Goal: Information Seeking & Learning: Learn about a topic

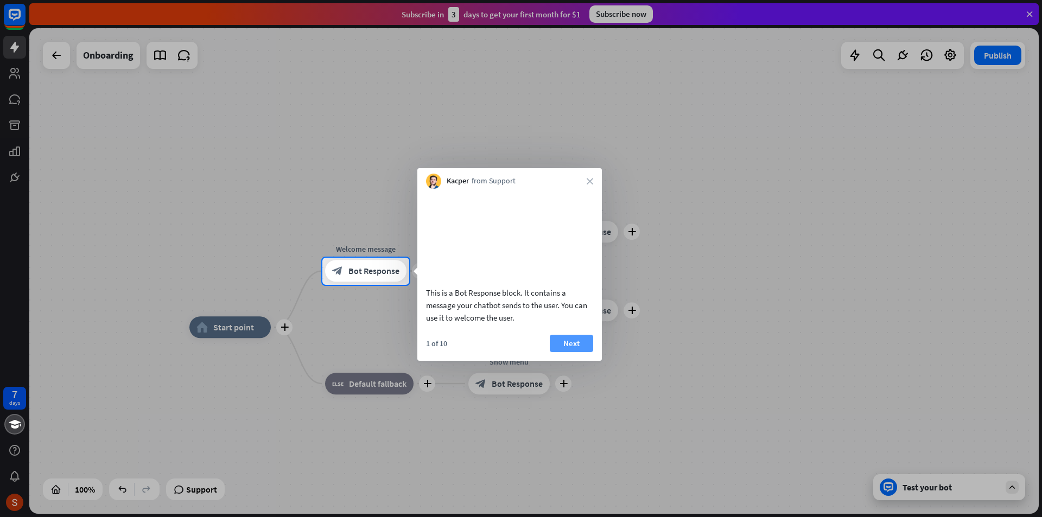
click at [575, 352] on button "Next" at bounding box center [571, 343] width 43 height 17
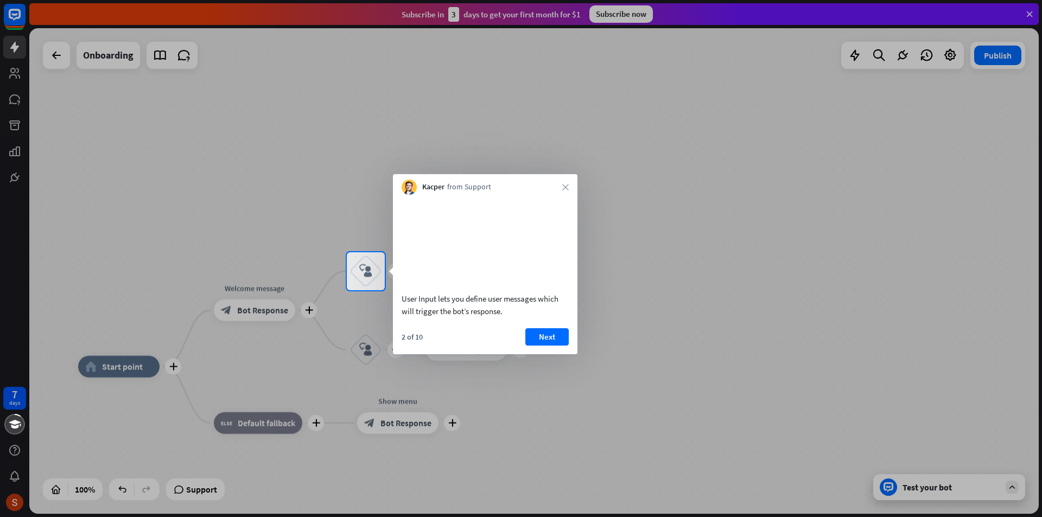
click at [560, 354] on div "2 of 10 Next" at bounding box center [485, 341] width 185 height 26
click at [556, 346] on button "Next" at bounding box center [546, 336] width 43 height 17
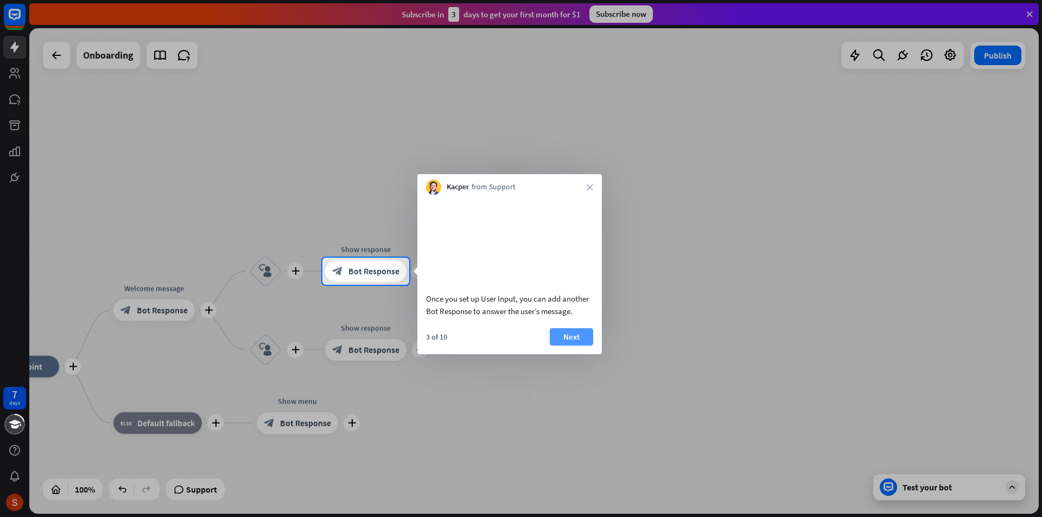
click at [559, 346] on button "Next" at bounding box center [571, 336] width 43 height 17
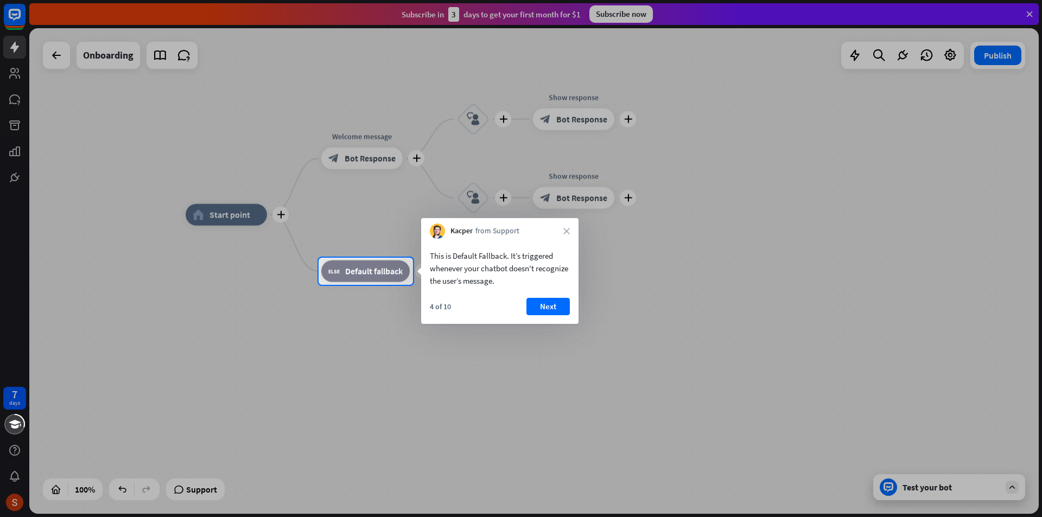
click at [566, 289] on div "This is Default Fallback. It’s triggered whenever your chatbot doesn't recogniz…" at bounding box center [499, 266] width 157 height 54
click at [553, 310] on button "Next" at bounding box center [547, 306] width 43 height 17
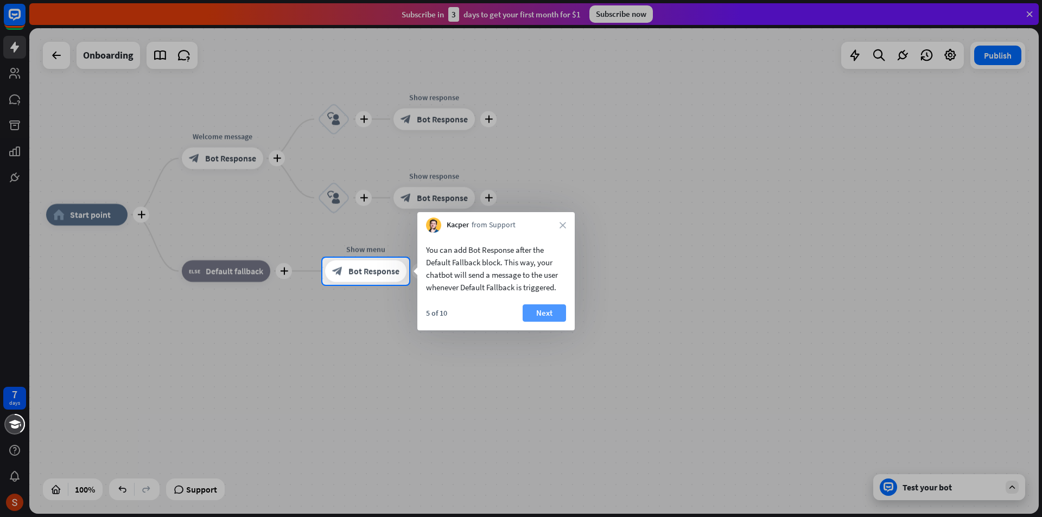
click at [533, 312] on button "Next" at bounding box center [544, 312] width 43 height 17
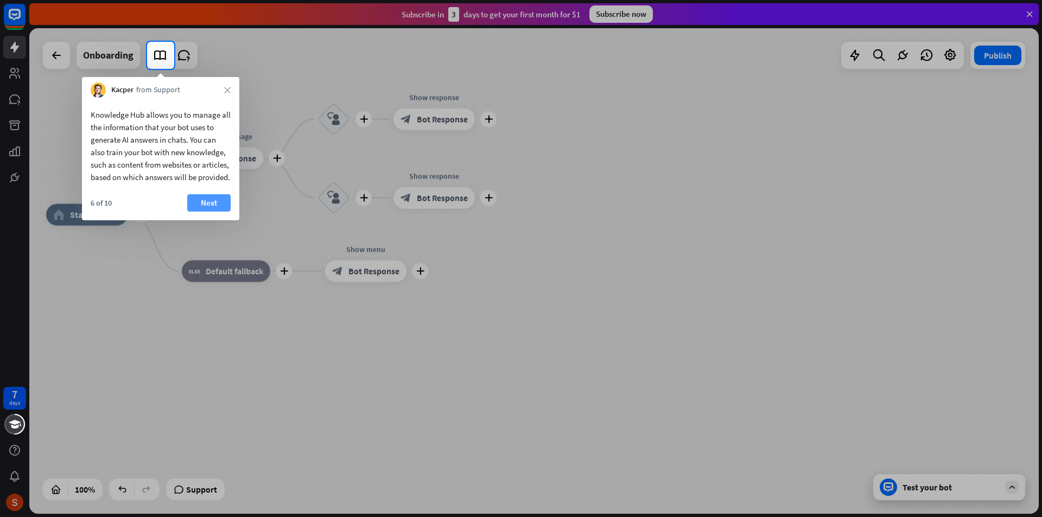
click at [201, 212] on button "Next" at bounding box center [208, 202] width 43 height 17
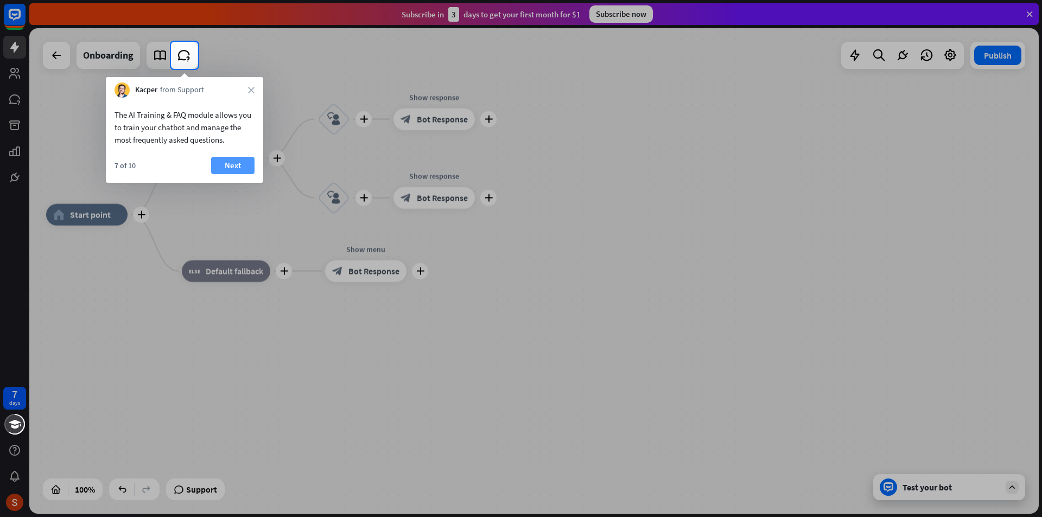
click at [223, 161] on button "Next" at bounding box center [232, 165] width 43 height 17
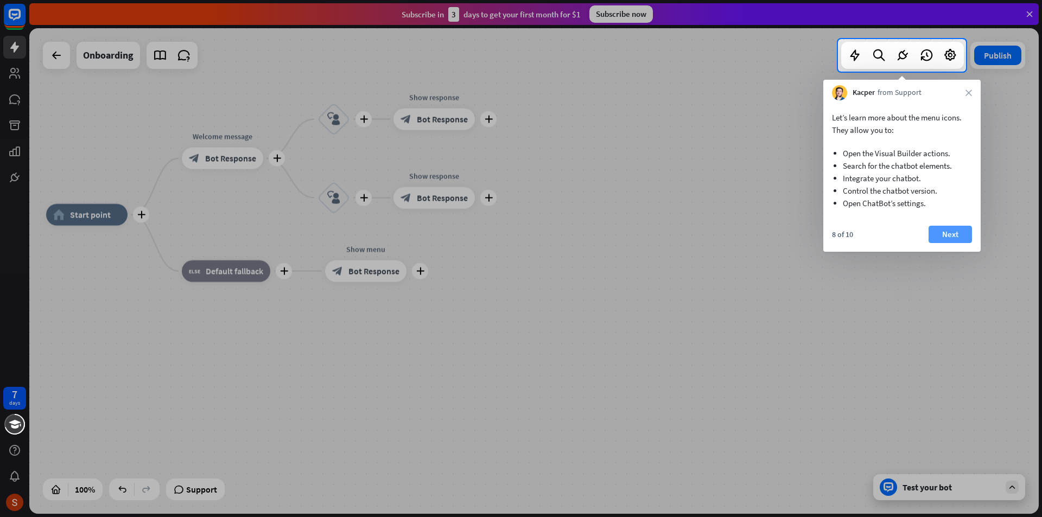
click at [952, 230] on button "Next" at bounding box center [950, 234] width 43 height 17
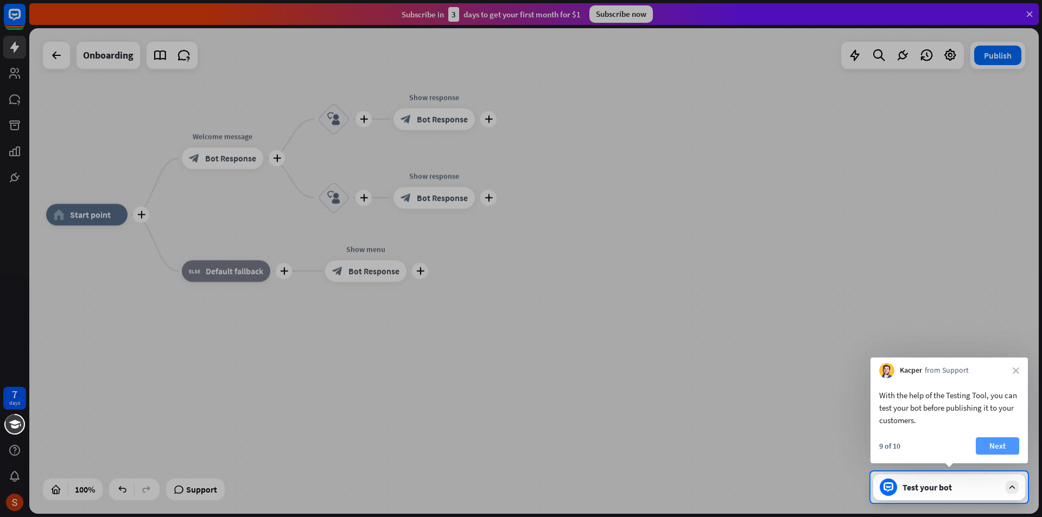
click at [997, 447] on button "Next" at bounding box center [997, 445] width 43 height 17
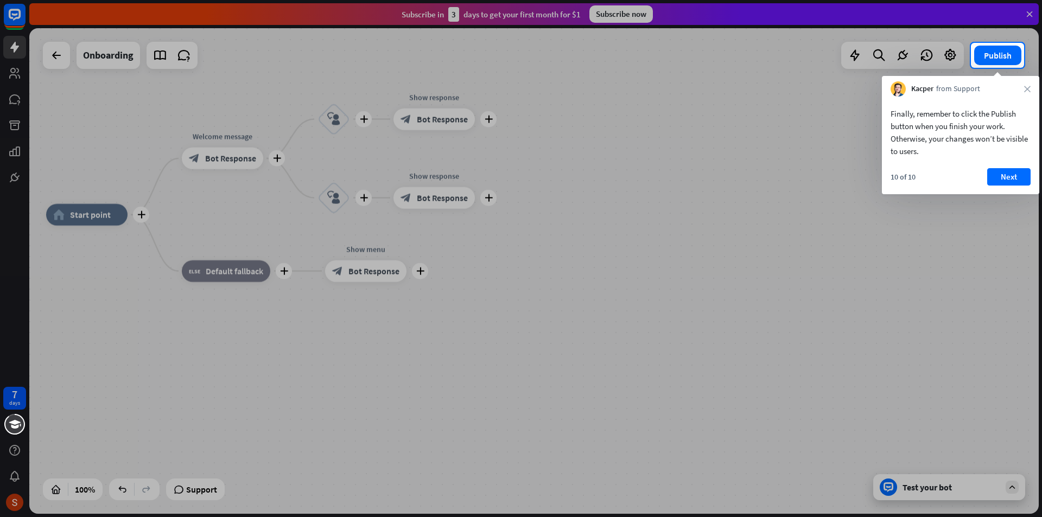
click at [1019, 186] on div "10 of 10 Next" at bounding box center [960, 181] width 157 height 26
click at [1018, 178] on button "Next" at bounding box center [1008, 176] width 43 height 17
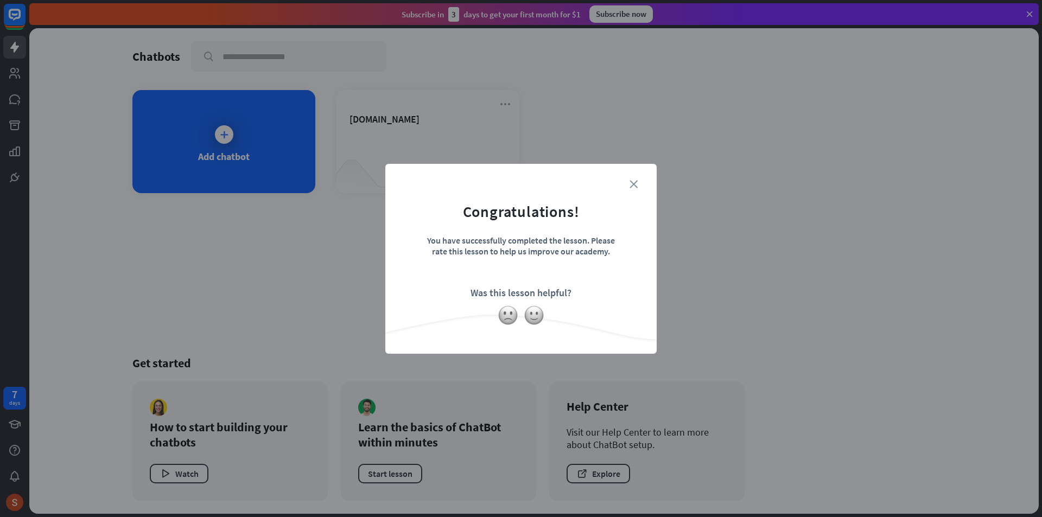
click at [636, 183] on icon "close" at bounding box center [634, 184] width 8 height 8
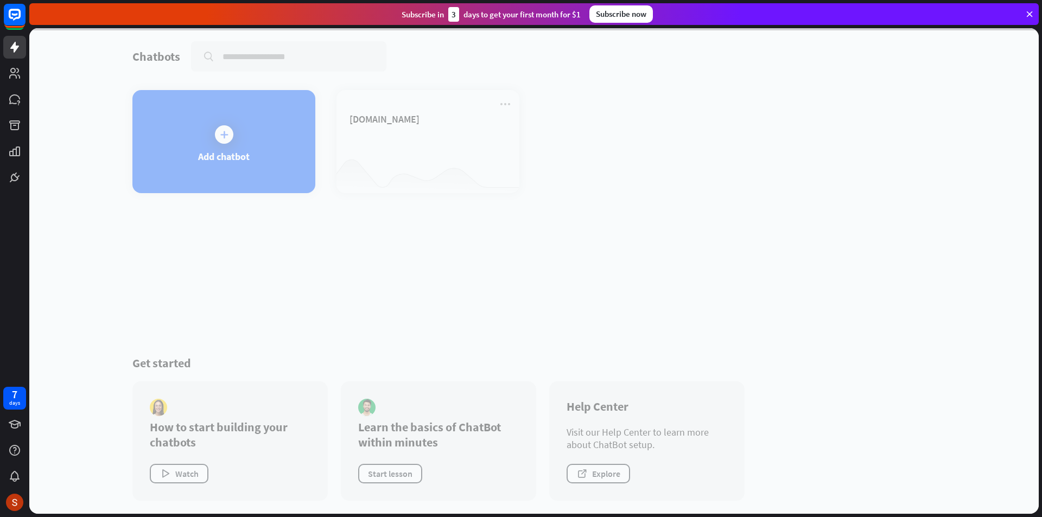
drag, startPoint x: 556, startPoint y: 169, endPoint x: 706, endPoint y: 252, distance: 171.3
click at [705, 252] on div at bounding box center [534, 271] width 1010 height 486
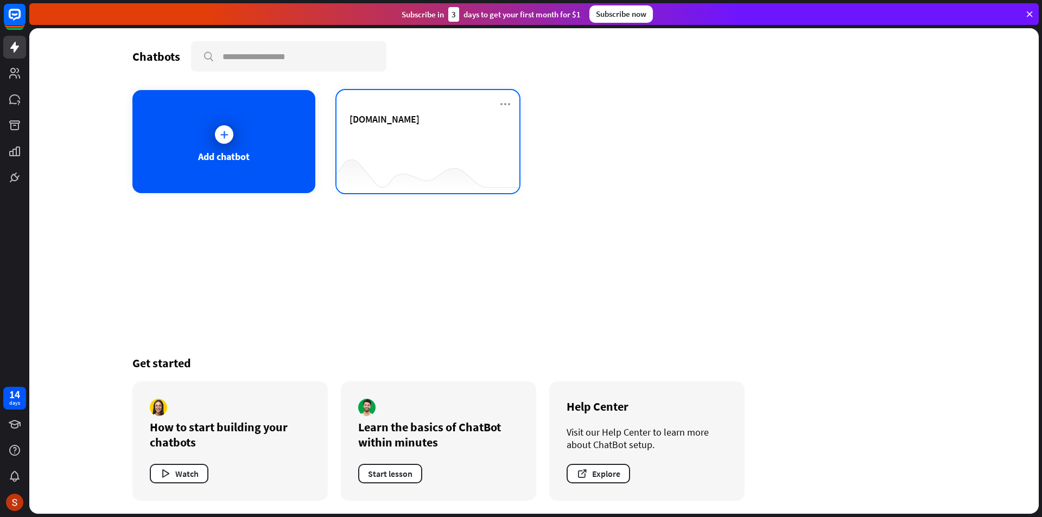
click at [376, 140] on div "[DOMAIN_NAME]" at bounding box center [428, 132] width 157 height 38
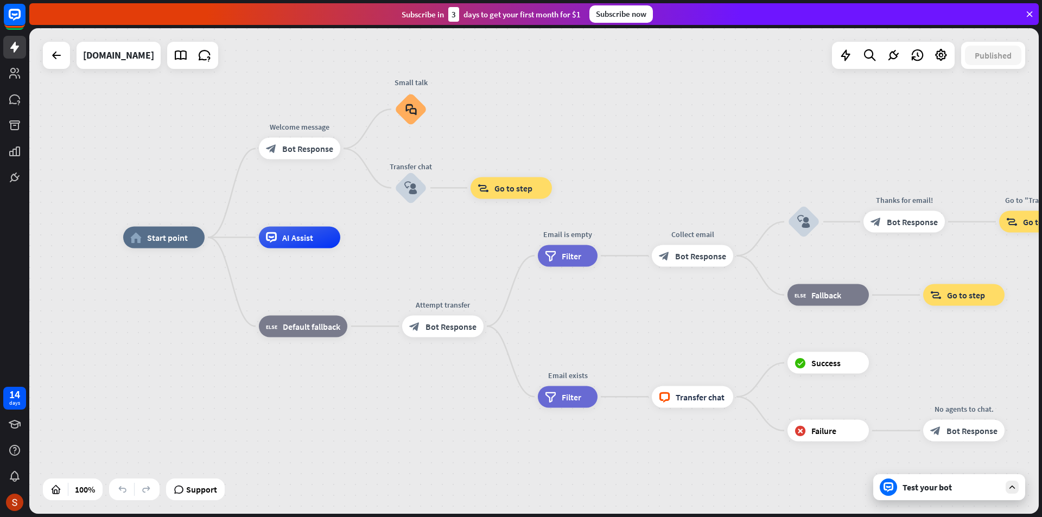
drag, startPoint x: 395, startPoint y: 141, endPoint x: 287, endPoint y: 107, distance: 113.1
click at [287, 107] on div "home_2 Start point Welcome message block_bot_response Bot Response Small talk b…" at bounding box center [534, 271] width 1010 height 486
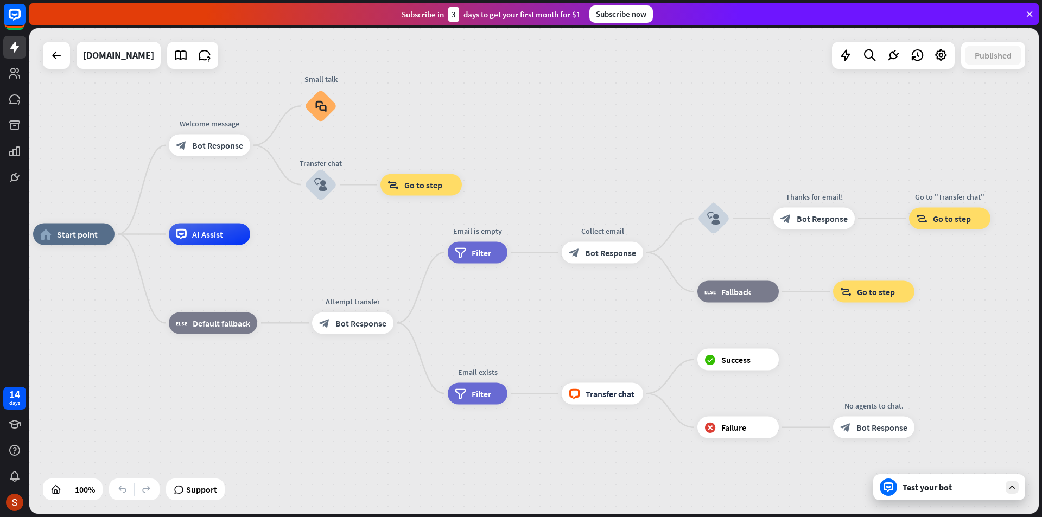
drag, startPoint x: 668, startPoint y: 162, endPoint x: 593, endPoint y: 159, distance: 75.0
click at [593, 159] on div "home_2 Start point Welcome message block_bot_response Bot Response Small talk b…" at bounding box center [534, 271] width 1010 height 486
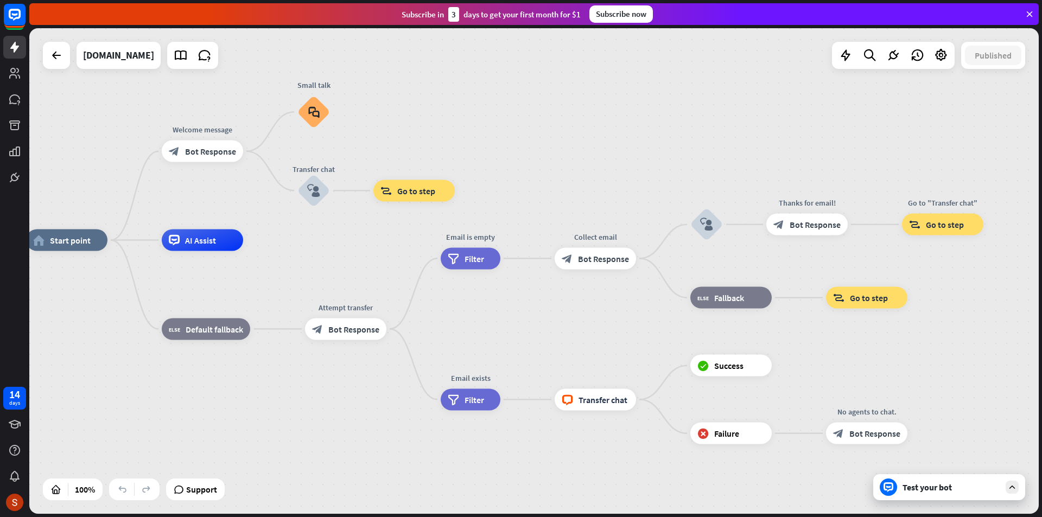
drag, startPoint x: 593, startPoint y: 159, endPoint x: 627, endPoint y: 182, distance: 41.6
click at [608, 175] on div "home_2 Start point Welcome message block_bot_response Bot Response Small talk b…" at bounding box center [534, 271] width 1010 height 486
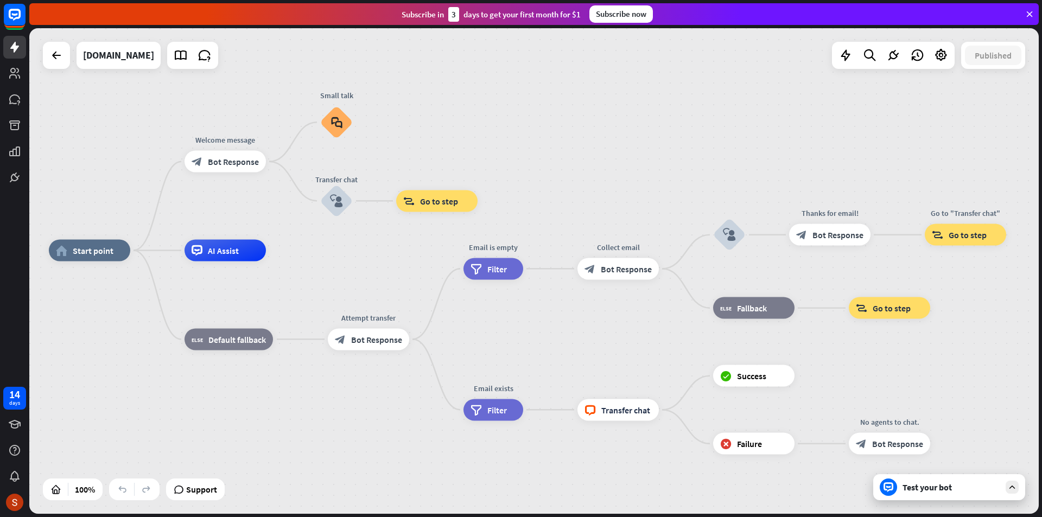
click at [1013, 494] on div "Test your bot" at bounding box center [949, 487] width 152 height 26
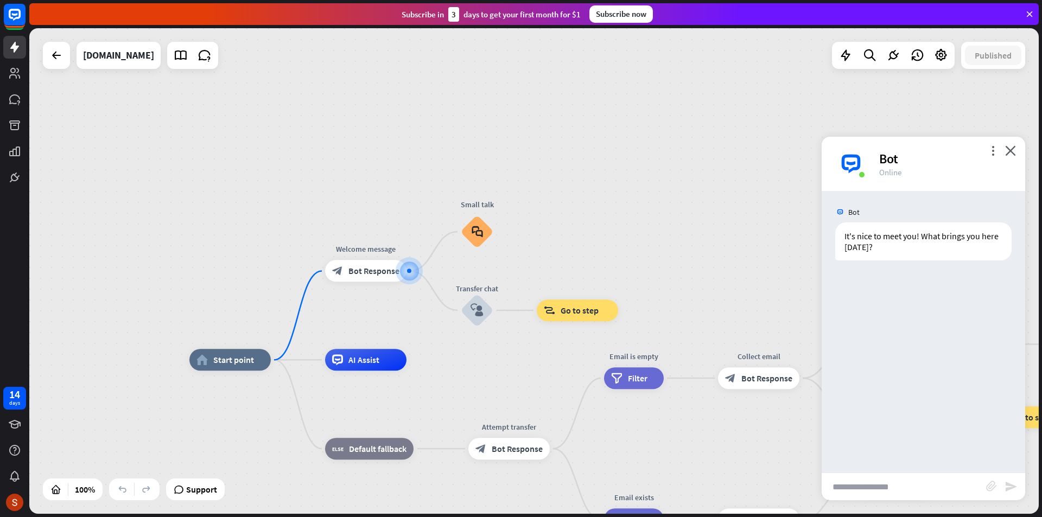
click at [1020, 154] on div "more_vert close Bot Online" at bounding box center [924, 164] width 204 height 54
click at [1019, 154] on div "more_vert close Bot Online" at bounding box center [924, 164] width 204 height 54
click at [1008, 154] on icon "close" at bounding box center [1010, 150] width 11 height 10
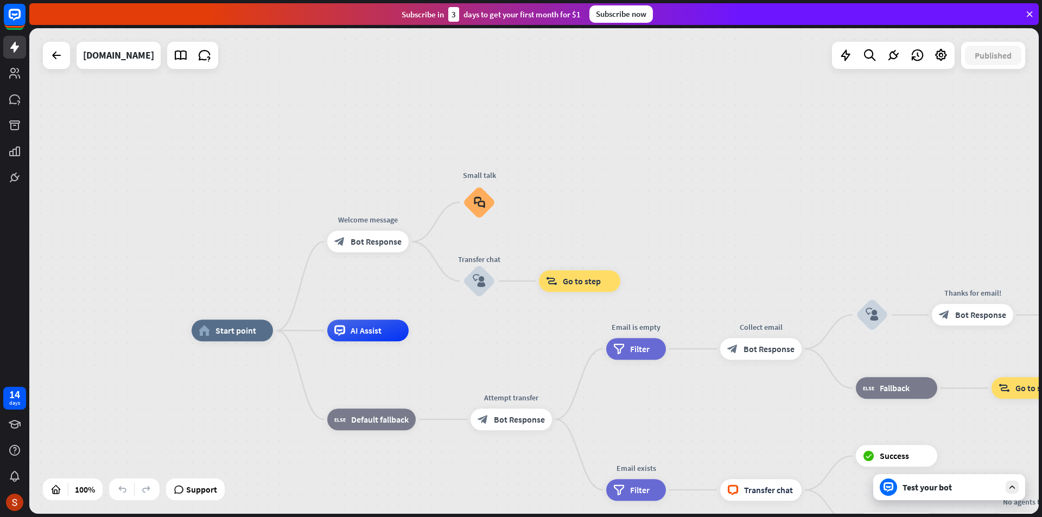
drag, startPoint x: 682, startPoint y: 172, endPoint x: 662, endPoint y: 74, distance: 99.7
click at [662, 74] on div "home_2 Start point Welcome message block_bot_response Bot Response Small talk b…" at bounding box center [534, 271] width 1010 height 486
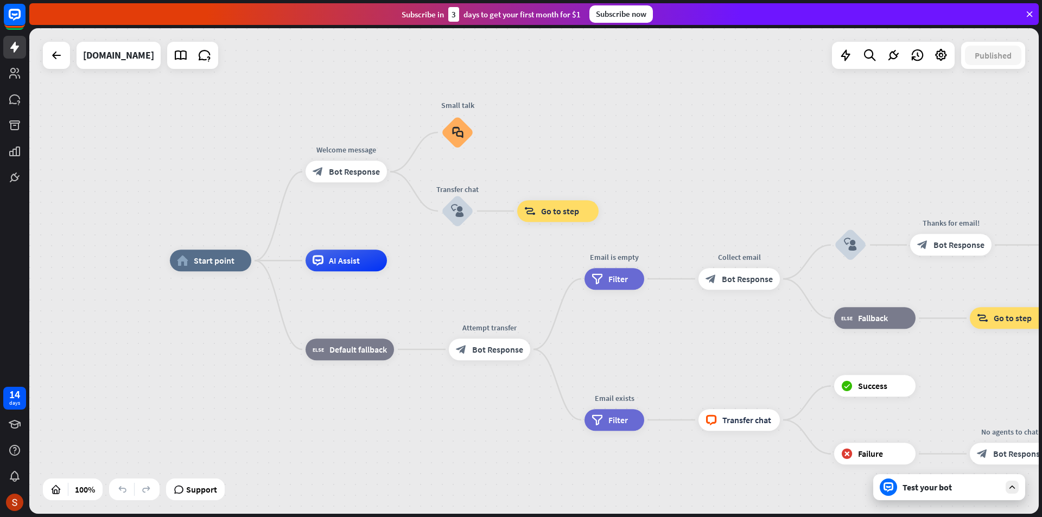
click at [607, 12] on div "Subscribe now" at bounding box center [621, 13] width 64 height 17
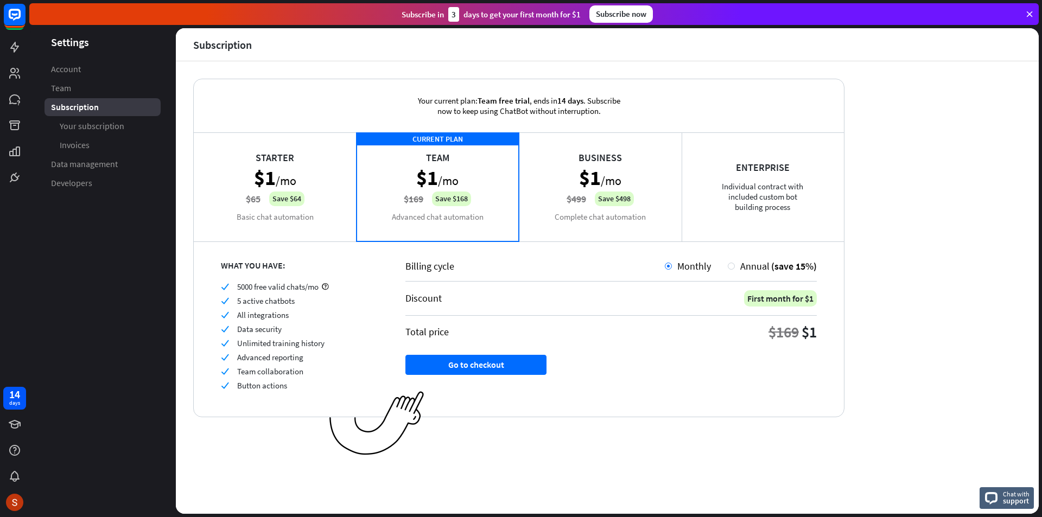
click at [295, 191] on div "Starter $1 /mo $65 Save $64 Basic chat automation" at bounding box center [275, 186] width 163 height 109
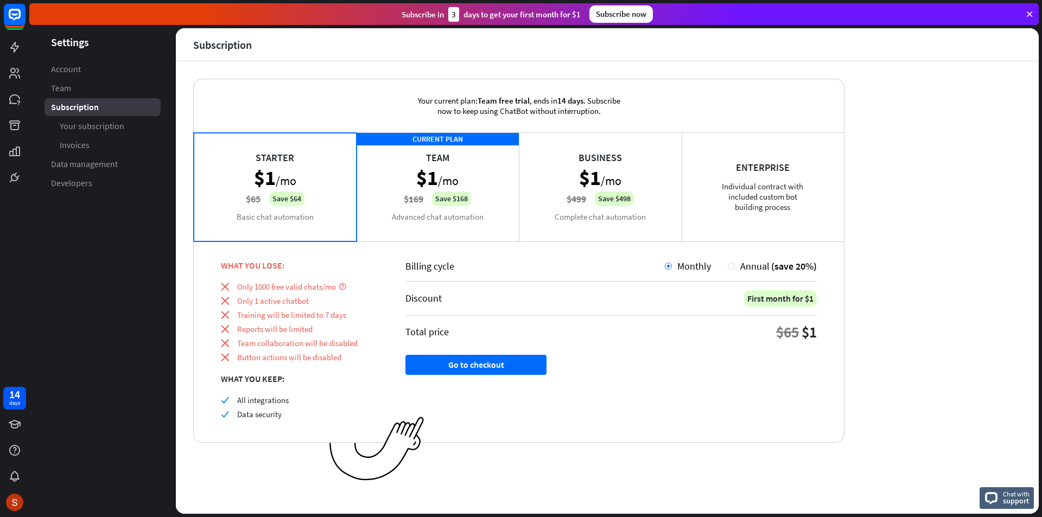
click at [398, 191] on div "CURRENT PLAN Team $1 /mo $169 Save $168 Advanced chat automation" at bounding box center [438, 186] width 163 height 109
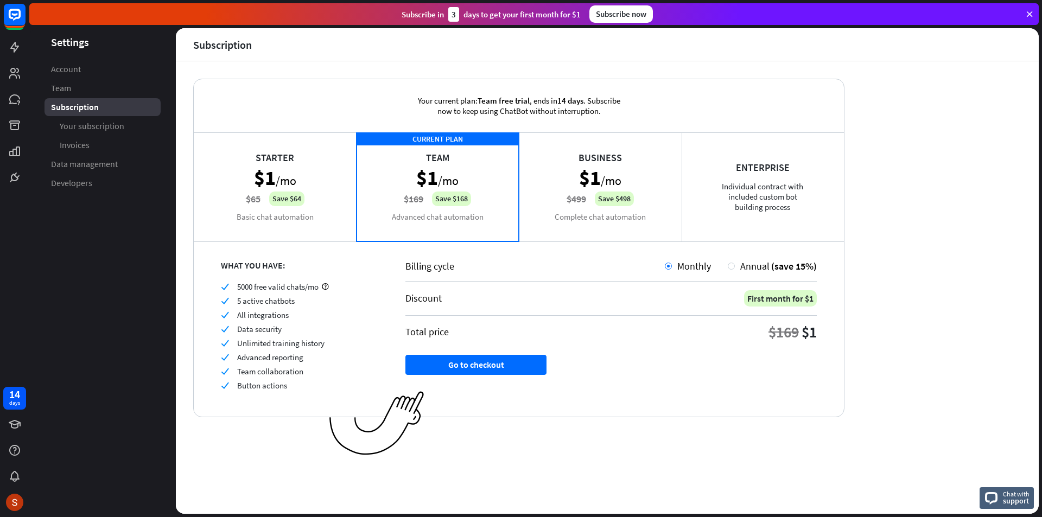
click at [309, 188] on div "Starter $1 /mo $65 Save $64 Basic chat automation" at bounding box center [275, 186] width 163 height 109
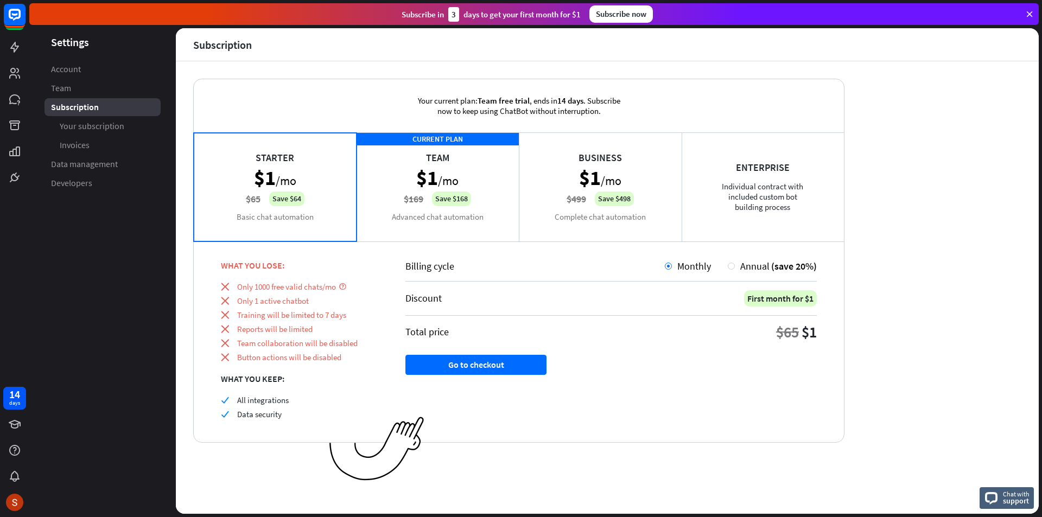
click at [439, 195] on div "CURRENT PLAN Team $1 /mo $169 Save $168 Advanced chat automation" at bounding box center [438, 186] width 163 height 109
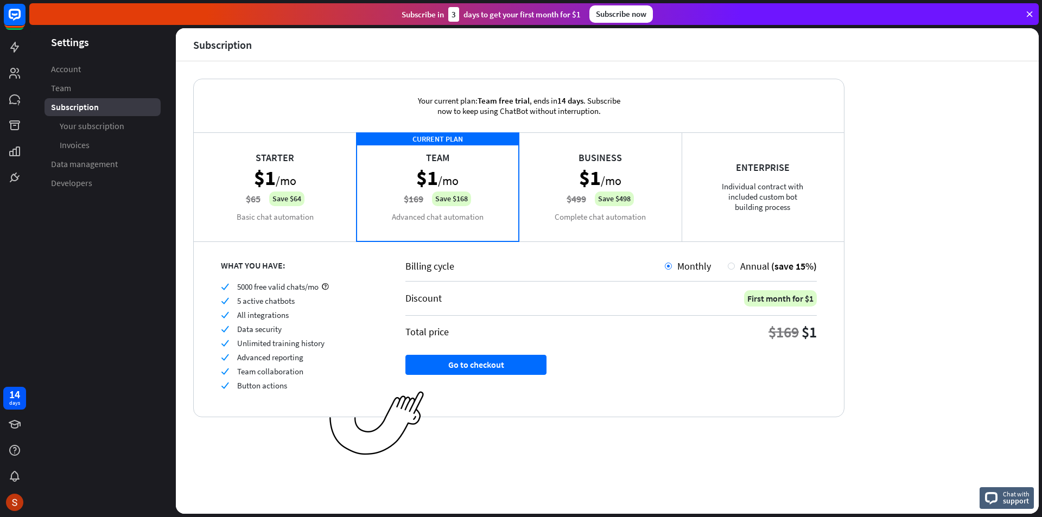
click at [585, 196] on div "Business $1 /mo $499 Save $498 Complete chat automation" at bounding box center [600, 186] width 163 height 109
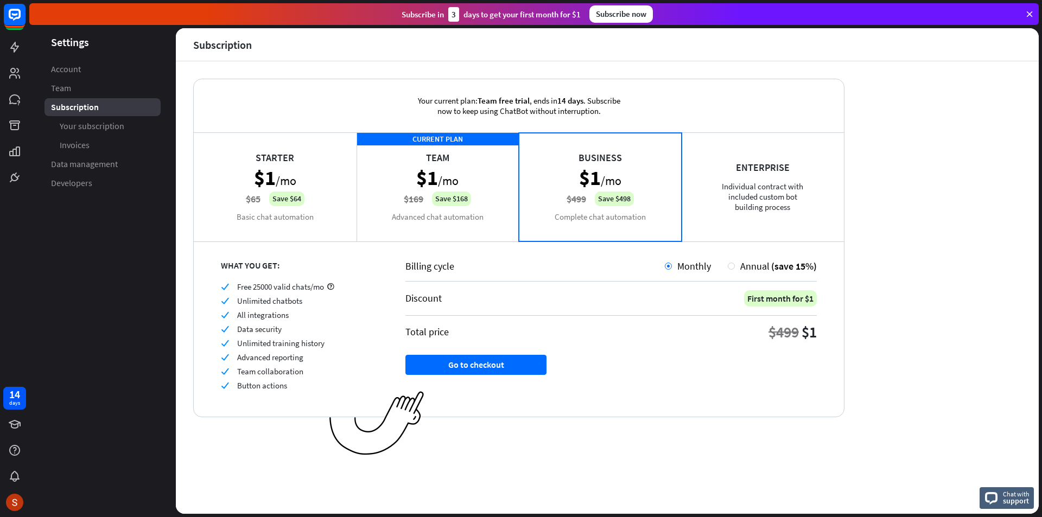
click at [729, 179] on div "Enterprise Individual contract with included custom bot building process" at bounding box center [763, 186] width 163 height 109
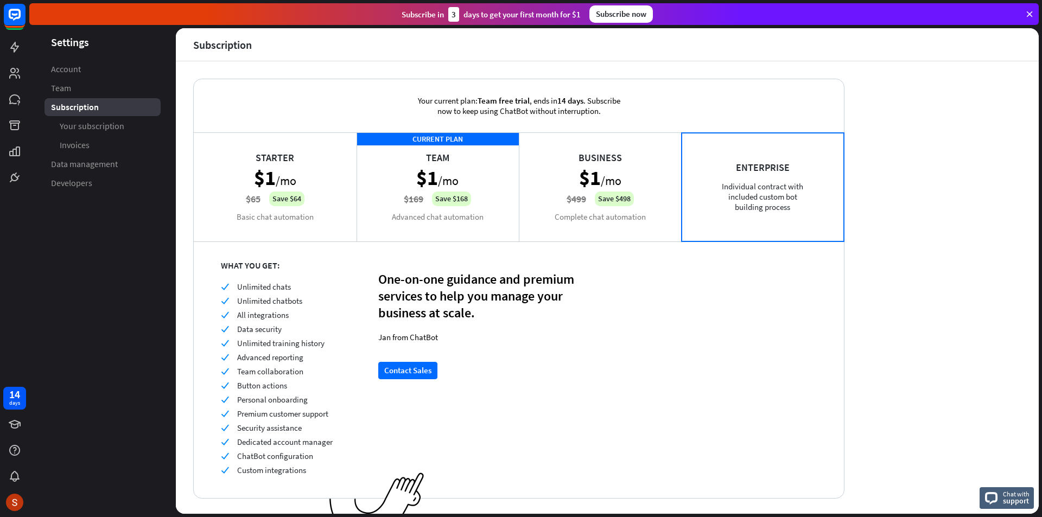
click at [339, 193] on div "Starter $1 /mo $65 Save $64 Basic chat automation" at bounding box center [275, 186] width 163 height 109
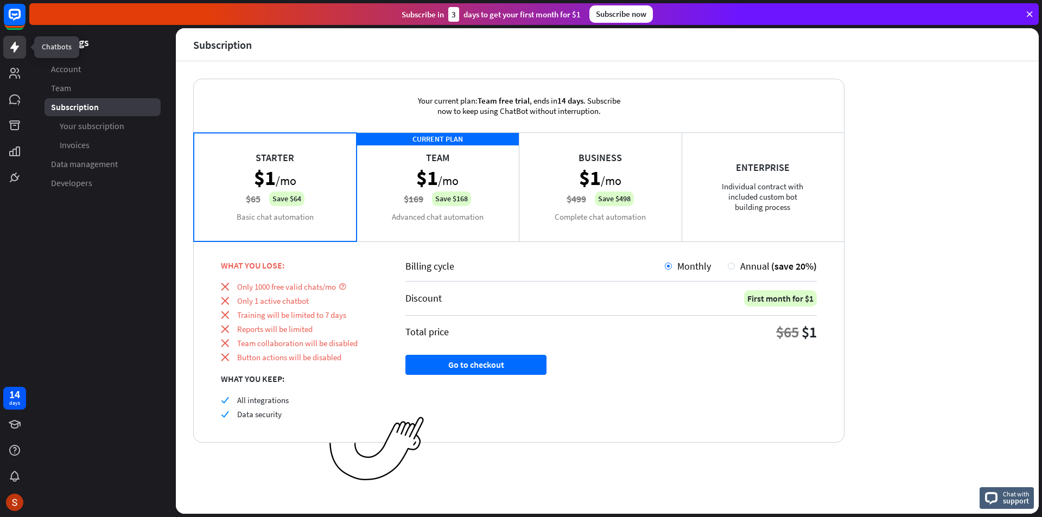
click at [22, 52] on link at bounding box center [14, 47] width 23 height 23
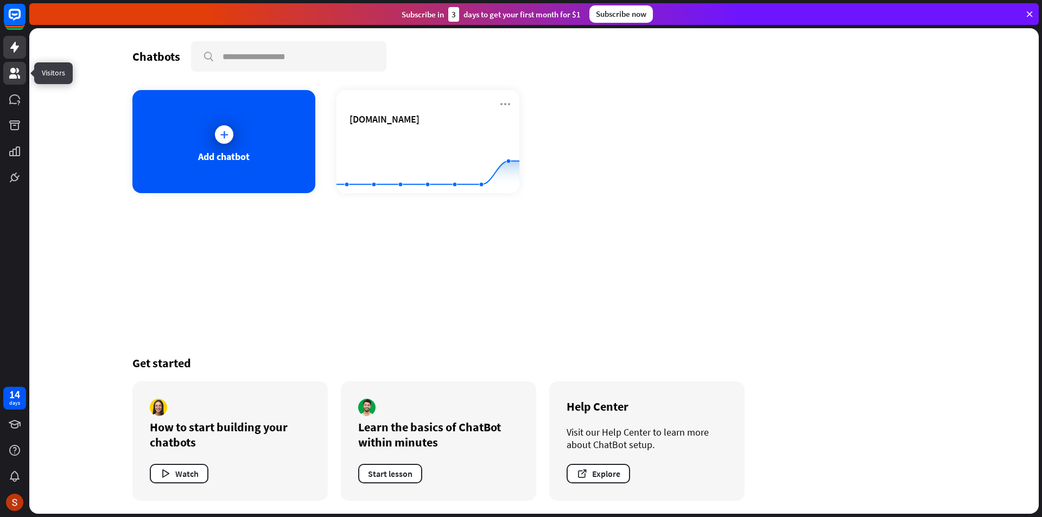
click at [12, 75] on icon at bounding box center [14, 73] width 11 height 11
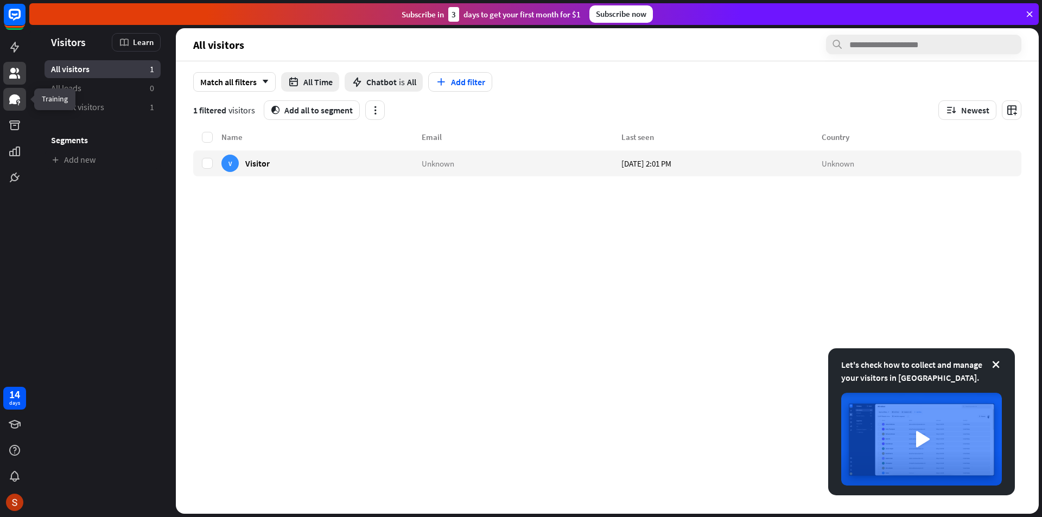
click at [15, 101] on icon at bounding box center [14, 99] width 11 height 10
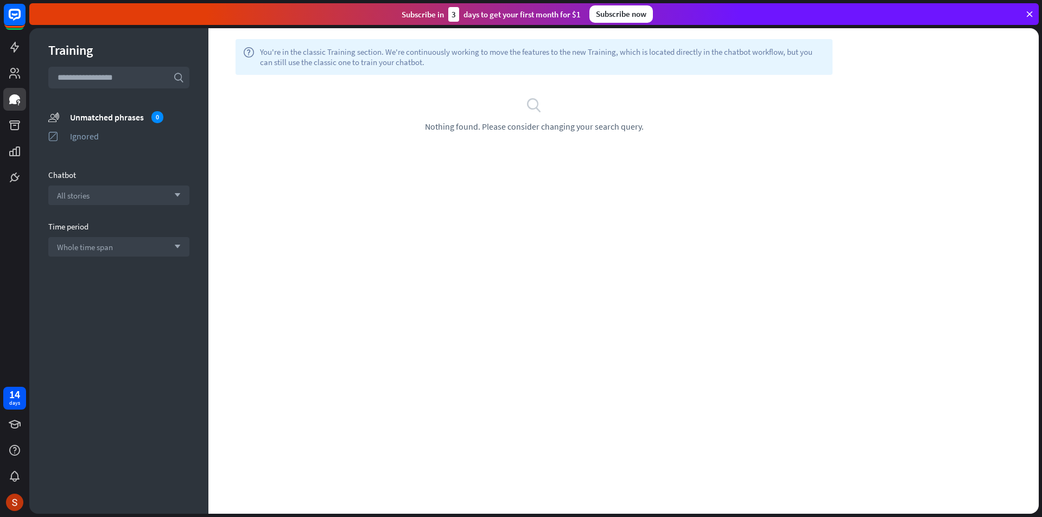
drag, startPoint x: 556, startPoint y: 86, endPoint x: 319, endPoint y: 99, distance: 238.1
click at [555, 86] on div "search Nothing found. Please consider changing your search query." at bounding box center [533, 114] width 651 height 79
click at [137, 202] on div "All stories arrow_down" at bounding box center [118, 196] width 141 height 20
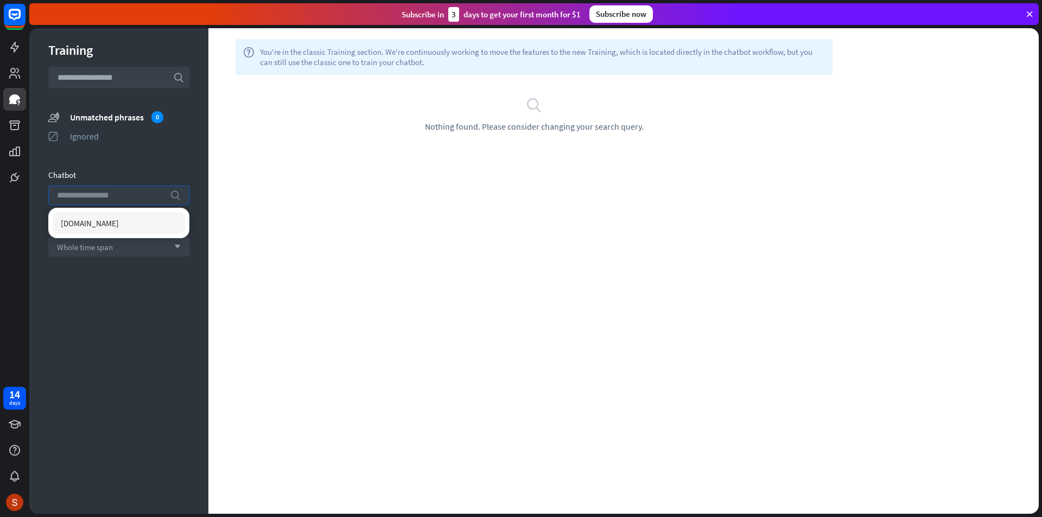
click at [139, 199] on input "search" at bounding box center [110, 195] width 107 height 18
click at [272, 189] on div "help You're in the classic Training section. We're continuously working to move…" at bounding box center [623, 271] width 830 height 486
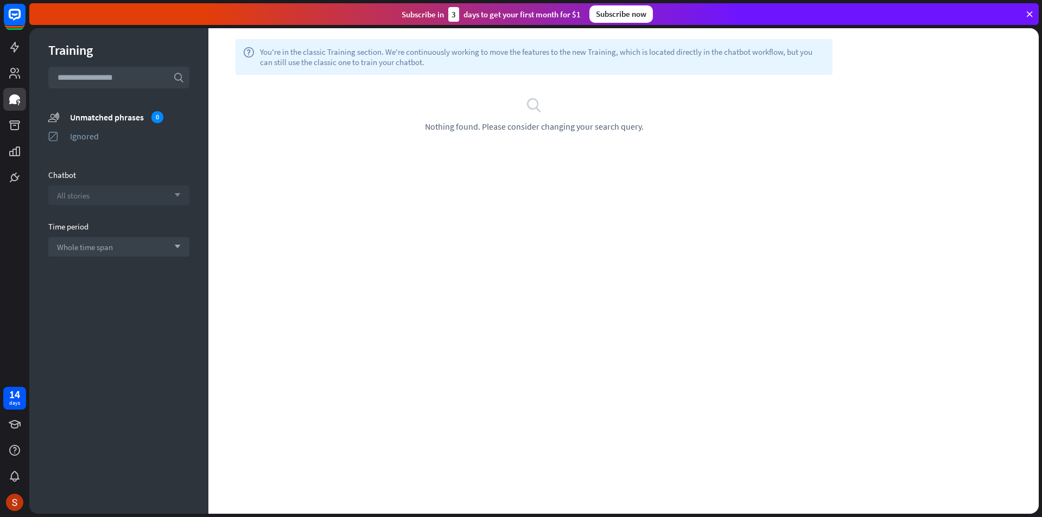
click at [154, 194] on div "All stories arrow_down" at bounding box center [118, 196] width 141 height 20
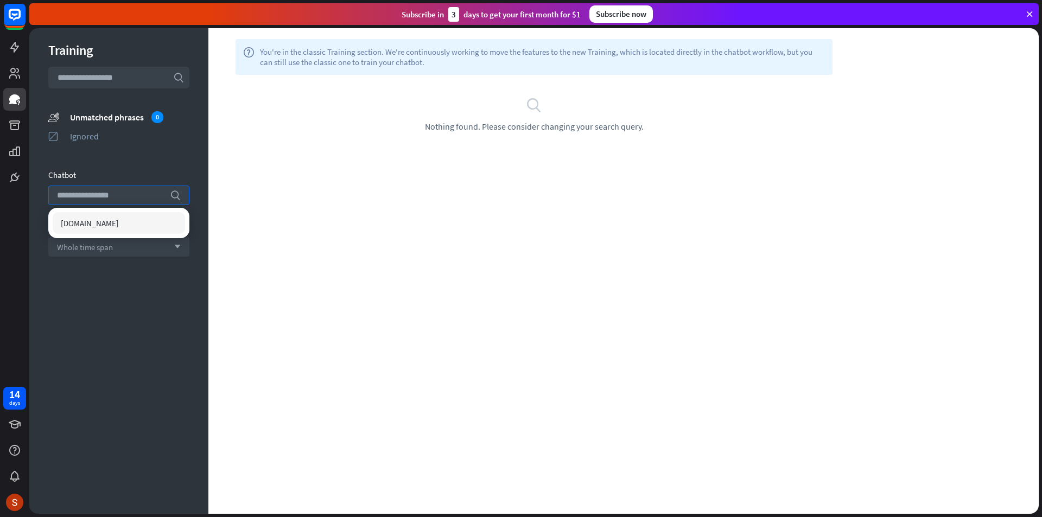
click at [119, 224] on span "[DOMAIN_NAME]" at bounding box center [90, 223] width 58 height 10
click at [614, 87] on div "There are no phrases to train." at bounding box center [533, 99] width 651 height 49
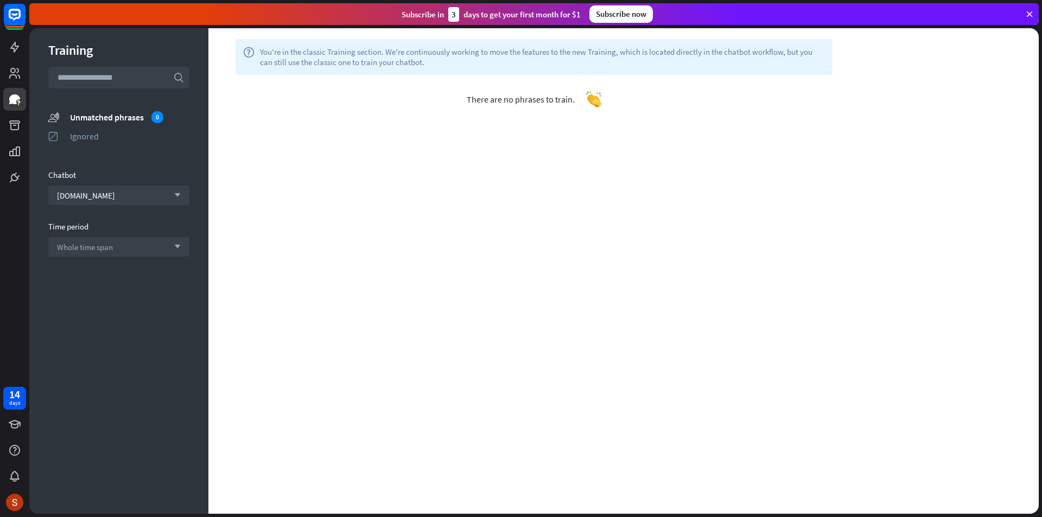
click at [556, 104] on span "There are no phrases to train." at bounding box center [521, 99] width 108 height 11
click at [115, 246] on div "Whole time span arrow_down" at bounding box center [118, 247] width 141 height 20
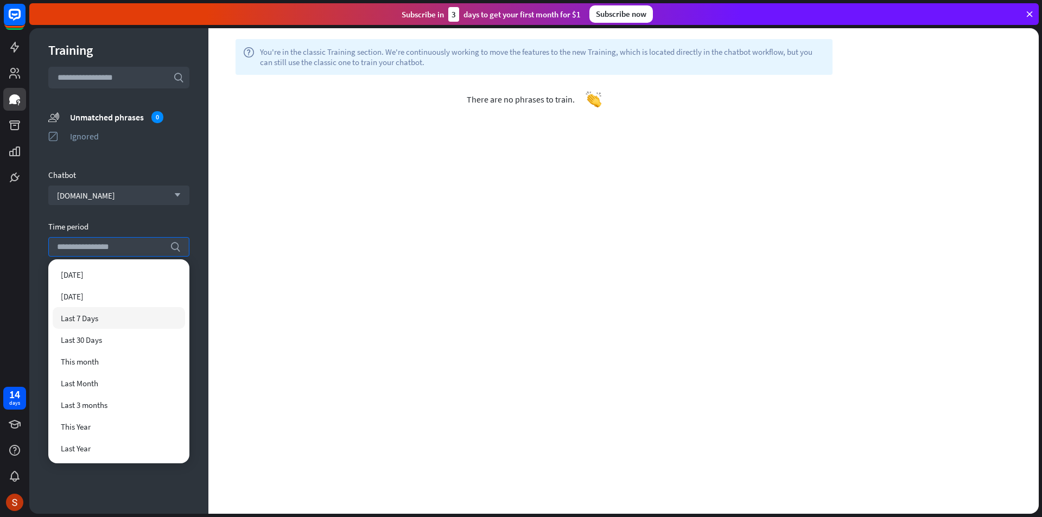
click at [134, 320] on div "Last 7 Days" at bounding box center [119, 318] width 132 height 22
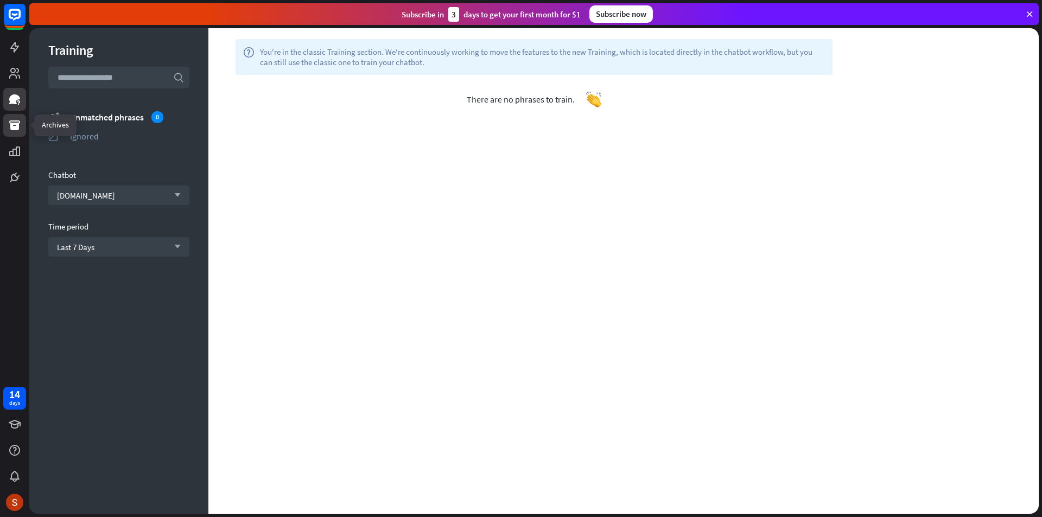
click at [11, 122] on icon at bounding box center [14, 125] width 13 height 13
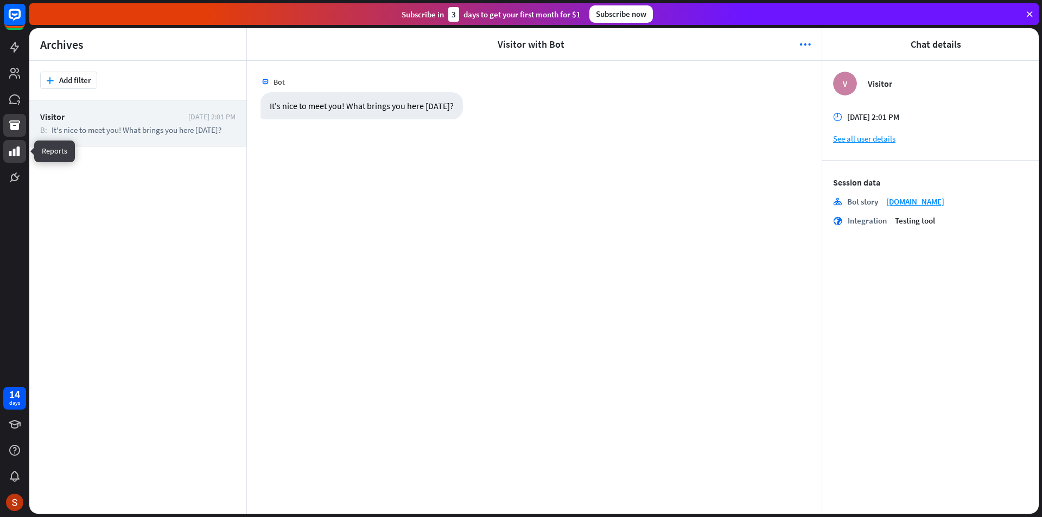
click at [15, 162] on link at bounding box center [14, 151] width 23 height 23
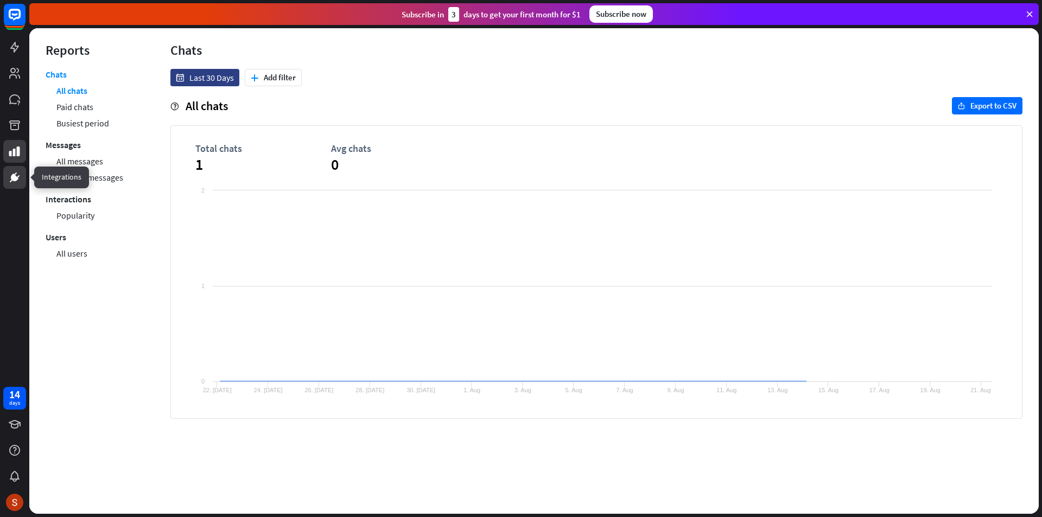
click at [16, 183] on icon at bounding box center [14, 177] width 13 height 13
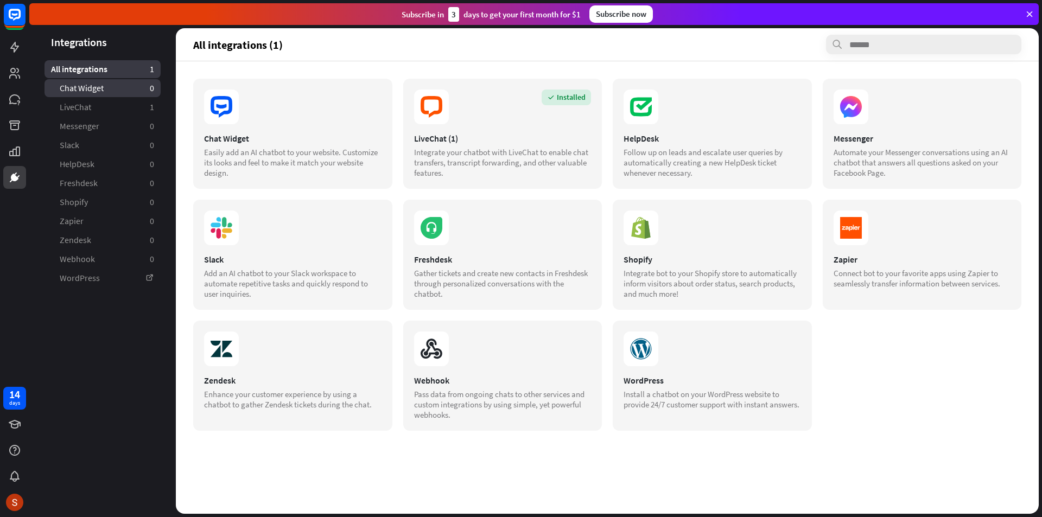
click at [154, 93] on aside "0" at bounding box center [152, 88] width 4 height 11
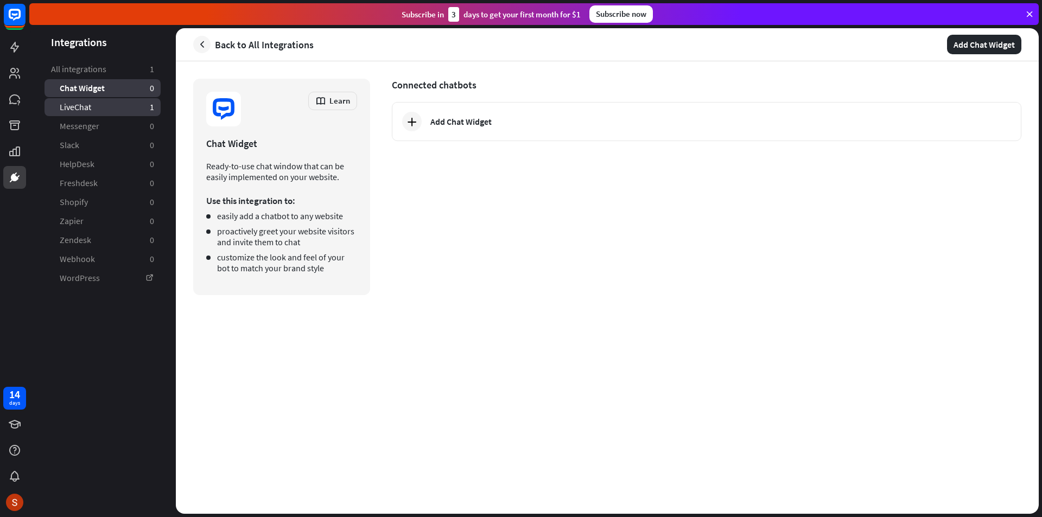
click at [128, 108] on link "LiveChat 1" at bounding box center [103, 107] width 116 height 18
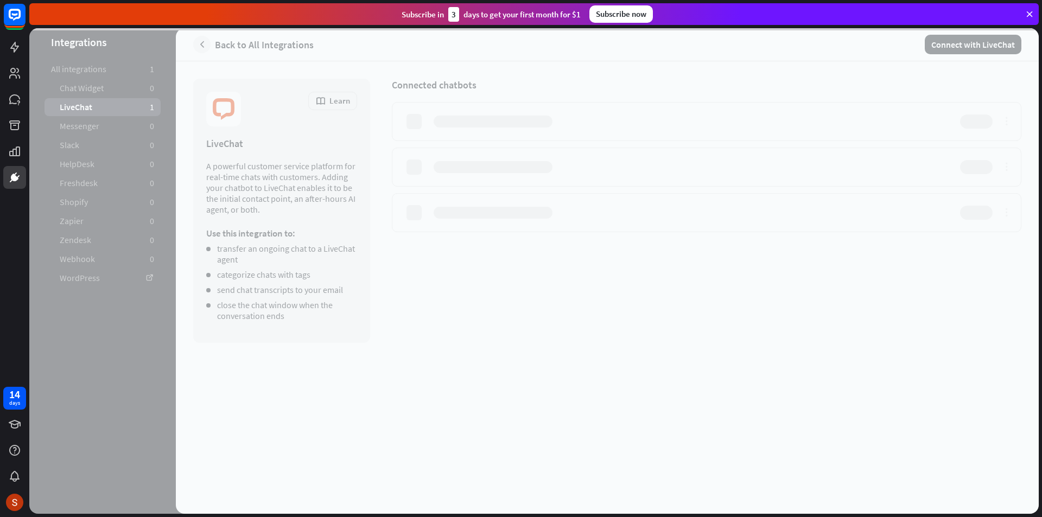
click at [117, 127] on div at bounding box center [534, 271] width 1010 height 486
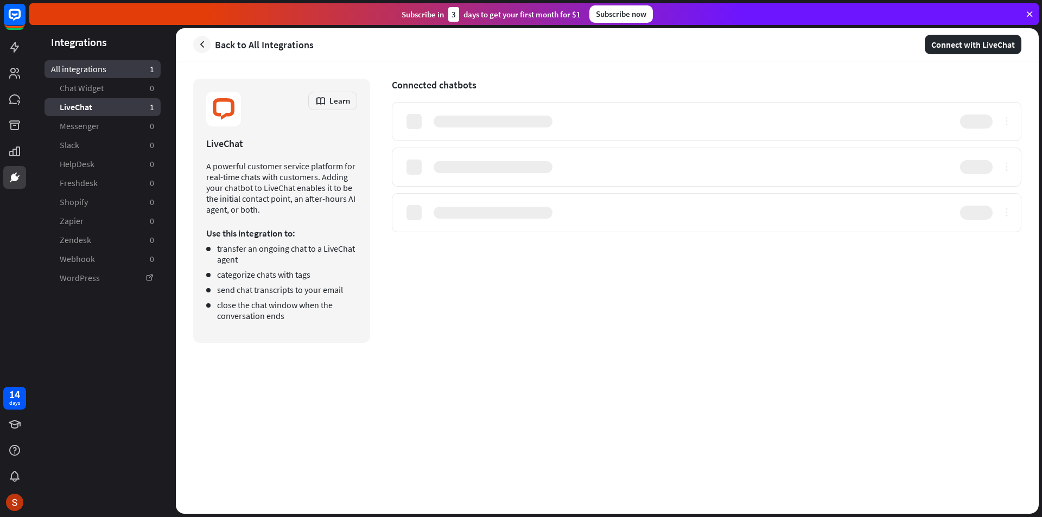
click at [126, 71] on link "All integrations 1" at bounding box center [103, 69] width 116 height 18
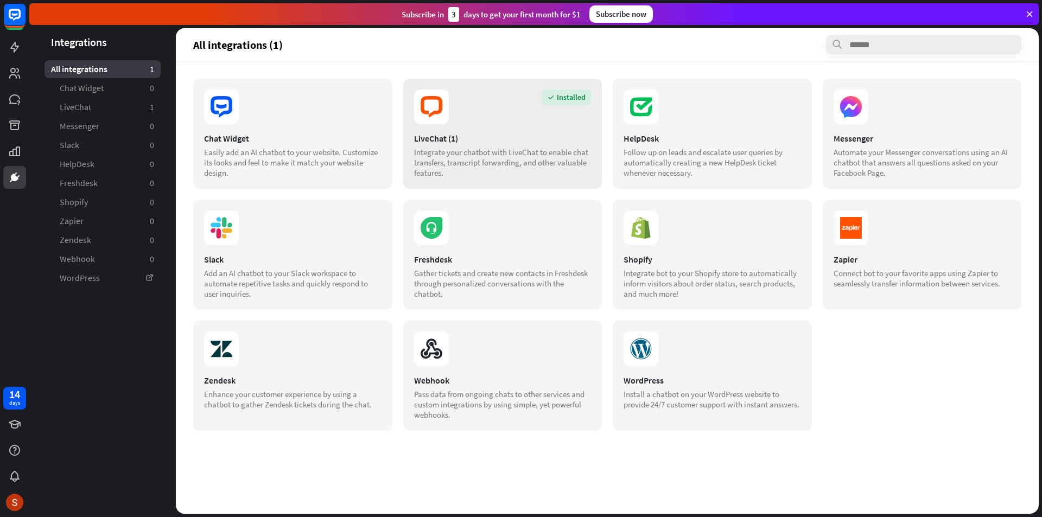
click at [490, 125] on div "Installed LiveChat (1) Integrate your chatbot with LiveChat to enable chat tran…" at bounding box center [502, 134] width 199 height 110
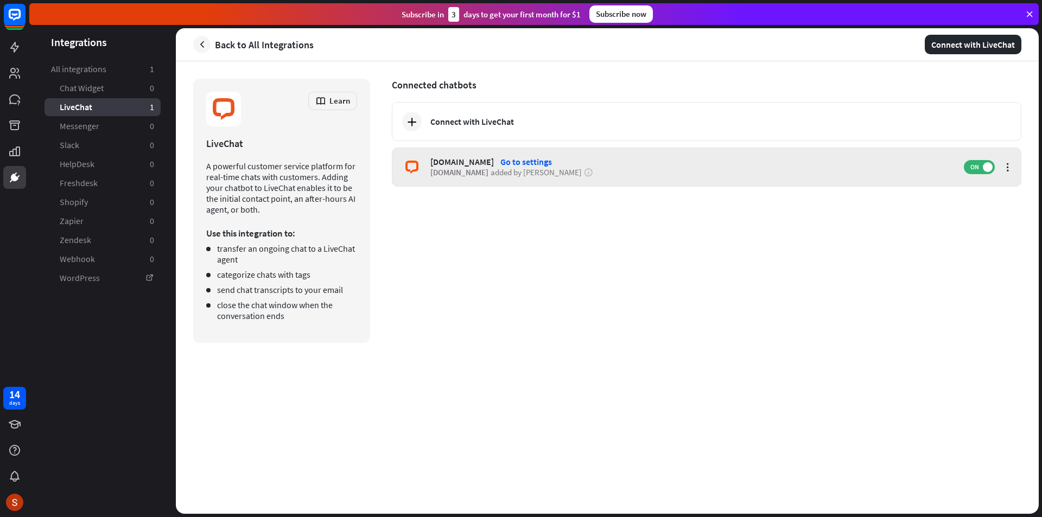
click at [489, 172] on span "[DOMAIN_NAME]" at bounding box center [459, 172] width 58 height 10
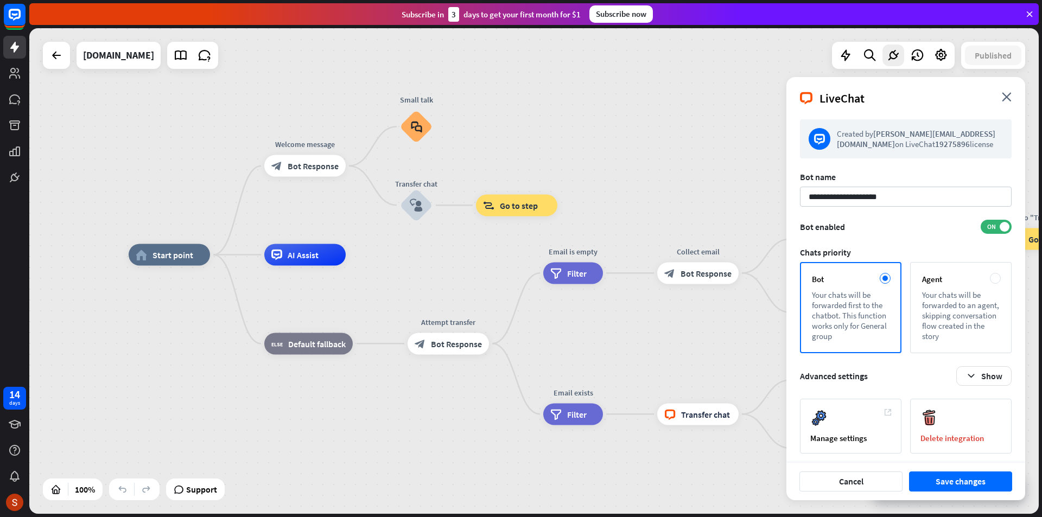
drag, startPoint x: 654, startPoint y: 186, endPoint x: 550, endPoint y: 169, distance: 104.9
click at [550, 169] on div "home_2 Start point Welcome message block_bot_response Bot Response Small talk b…" at bounding box center [534, 271] width 1010 height 486
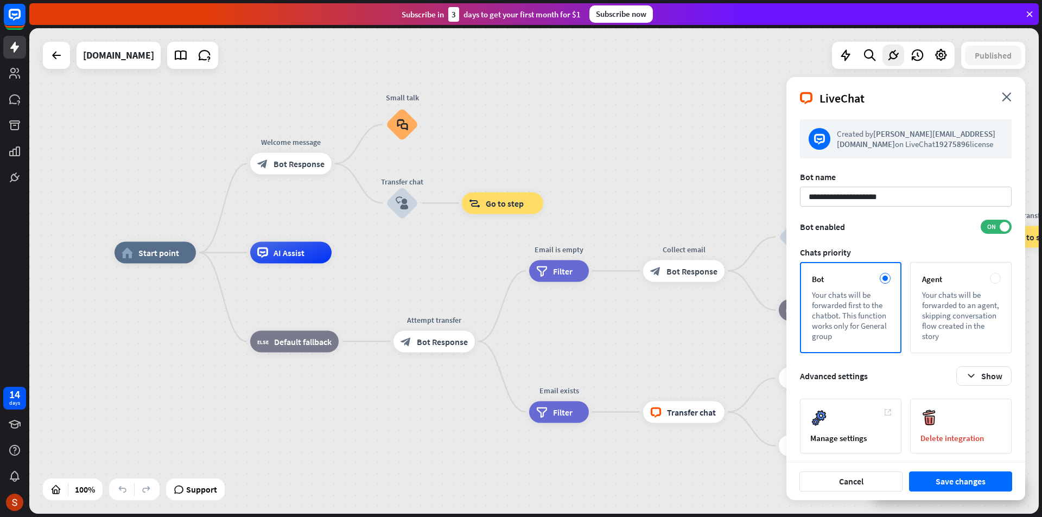
drag, startPoint x: 603, startPoint y: 172, endPoint x: 555, endPoint y: 164, distance: 48.5
click at [555, 164] on div "home_2 Start point Welcome message block_bot_response Bot Response Small talk b…" at bounding box center [534, 271] width 1010 height 486
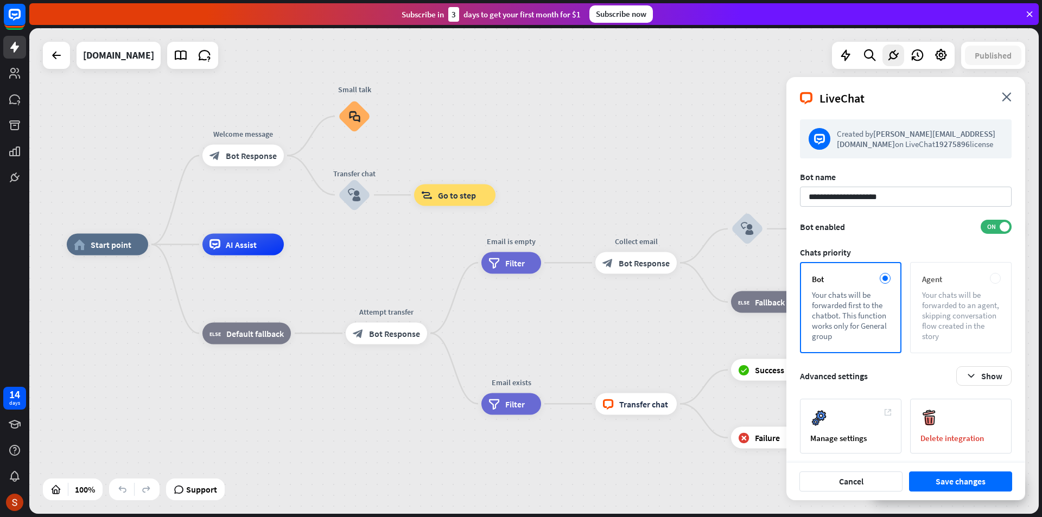
click at [929, 285] on div "Agent Your chats will be forwarded to an agent, skipping conversation flow crea…" at bounding box center [960, 307] width 101 height 91
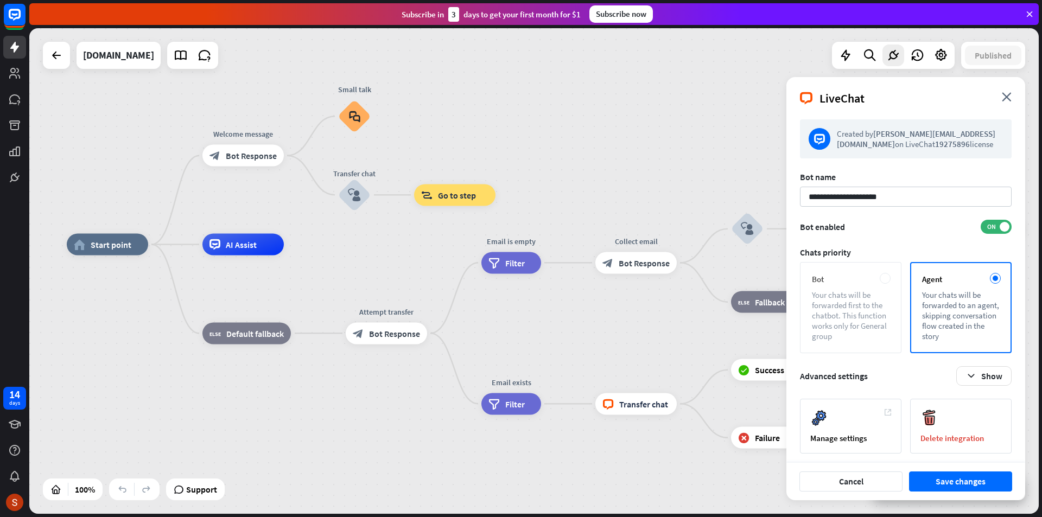
click at [863, 303] on div "Your chats will be forwarded first to the chatbot. This function works only for…" at bounding box center [851, 316] width 78 height 52
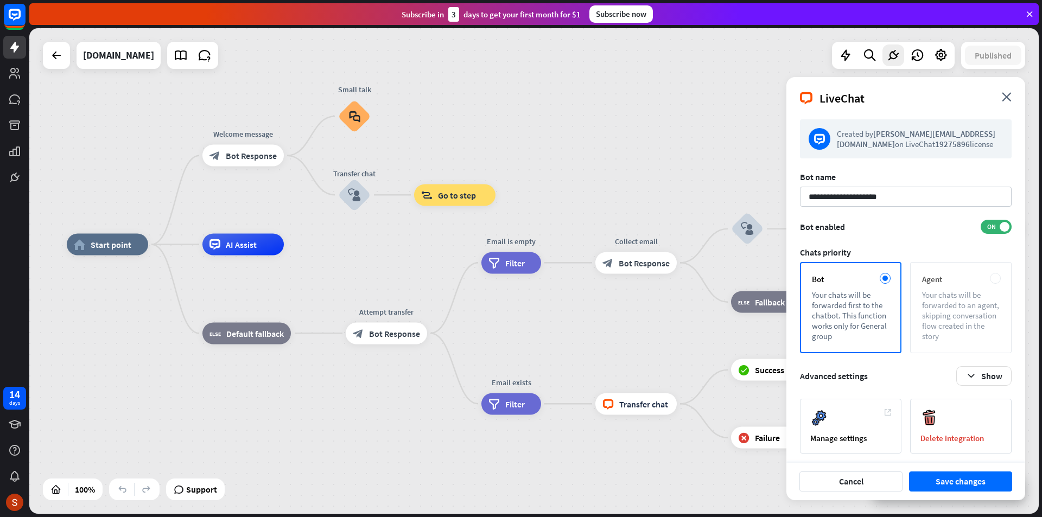
click at [927, 299] on div "Your chats will be forwarded to an agent, skipping conversation flow created in…" at bounding box center [961, 316] width 78 height 52
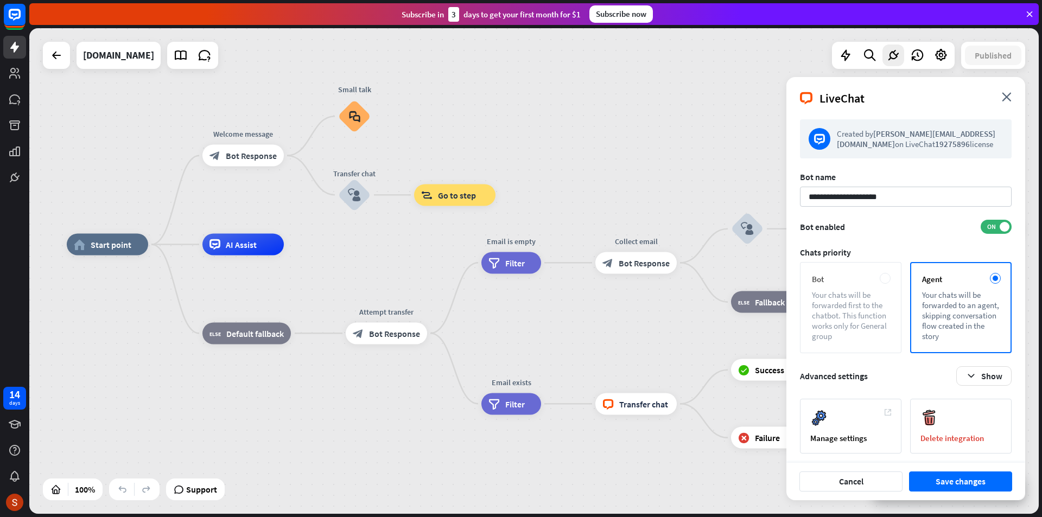
drag, startPoint x: 899, startPoint y: 361, endPoint x: 899, endPoint y: 349, distance: 12.0
click at [899, 349] on form "**********" at bounding box center [906, 286] width 212 height 334
click at [1010, 271] on div "Agent Your chats will be forwarded to an agent, skipping conversation flow crea…" at bounding box center [960, 307] width 101 height 91
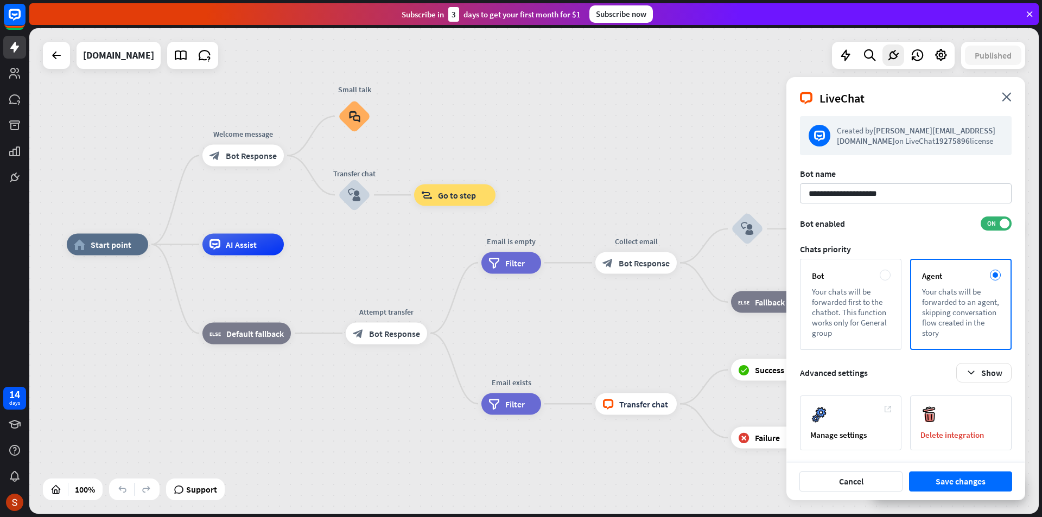
scroll to position [4, 0]
click at [925, 486] on button "Save changes" at bounding box center [960, 482] width 103 height 20
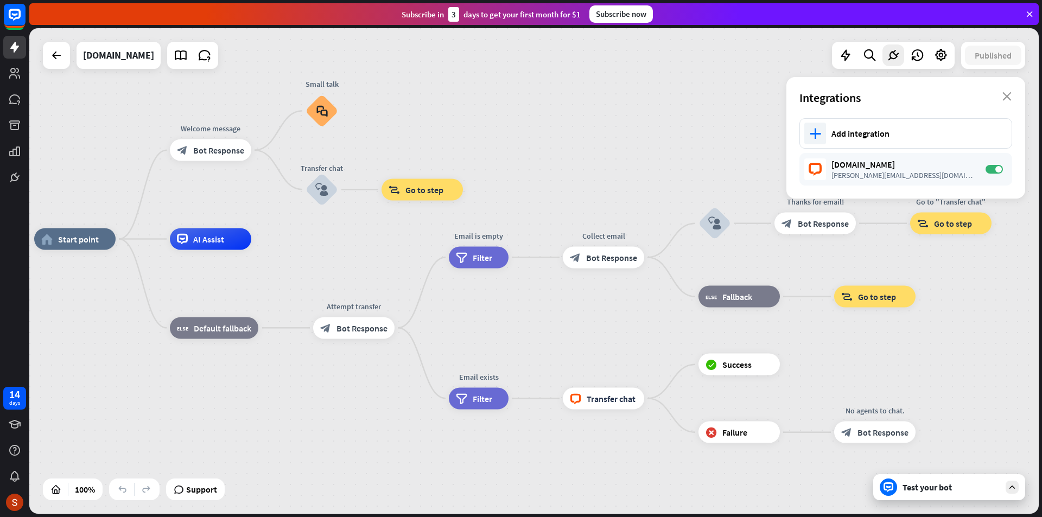
drag, startPoint x: 593, startPoint y: 339, endPoint x: 561, endPoint y: 334, distance: 32.4
click at [561, 334] on div "home_2 Start point Welcome message block_bot_response Bot Response Small talk b…" at bounding box center [539, 482] width 1010 height 486
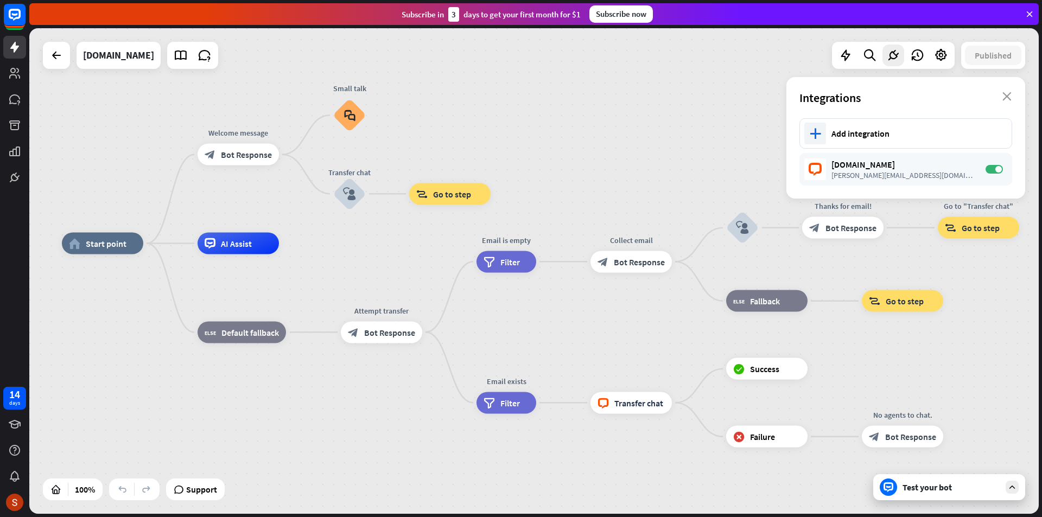
drag, startPoint x: 632, startPoint y: 314, endPoint x: 714, endPoint y: 328, distance: 83.6
click at [714, 328] on div "home_2 Start point Welcome message block_bot_response Bot Response Small talk b…" at bounding box center [567, 487] width 1010 height 486
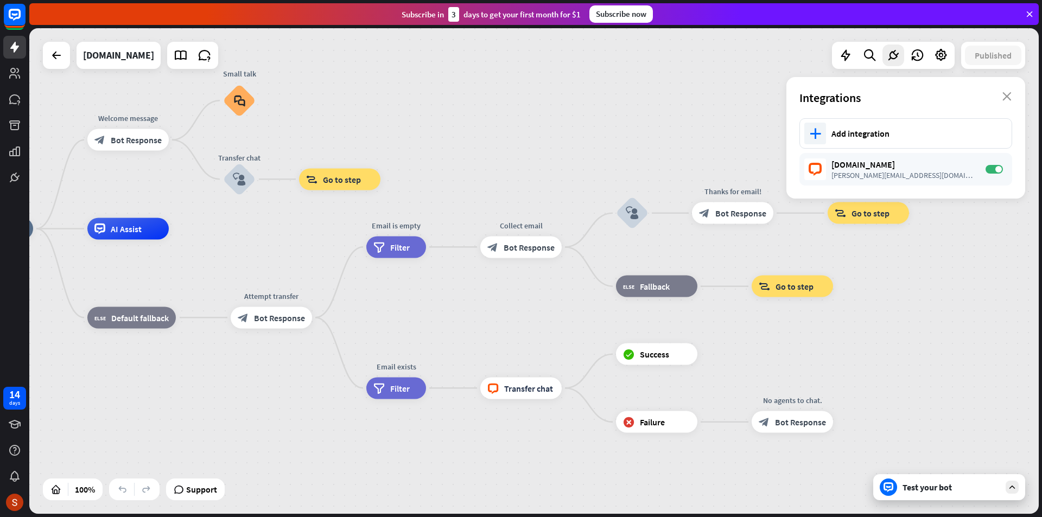
drag, startPoint x: 514, startPoint y: 312, endPoint x: 311, endPoint y: 281, distance: 205.3
click at [311, 281] on div "home_2 Start point Welcome message block_bot_response Bot Response Small talk b…" at bounding box center [457, 472] width 1010 height 486
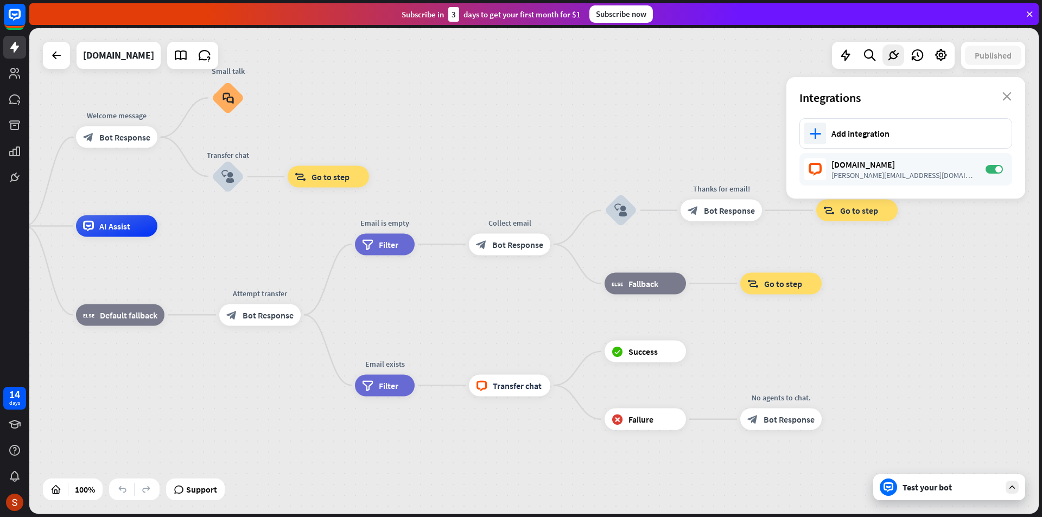
drag, startPoint x: 736, startPoint y: 351, endPoint x: 556, endPoint y: 348, distance: 180.2
click at [556, 348] on div "home_2 Start point Welcome message block_bot_response Bot Response Small talk b…" at bounding box center [445, 469] width 1010 height 486
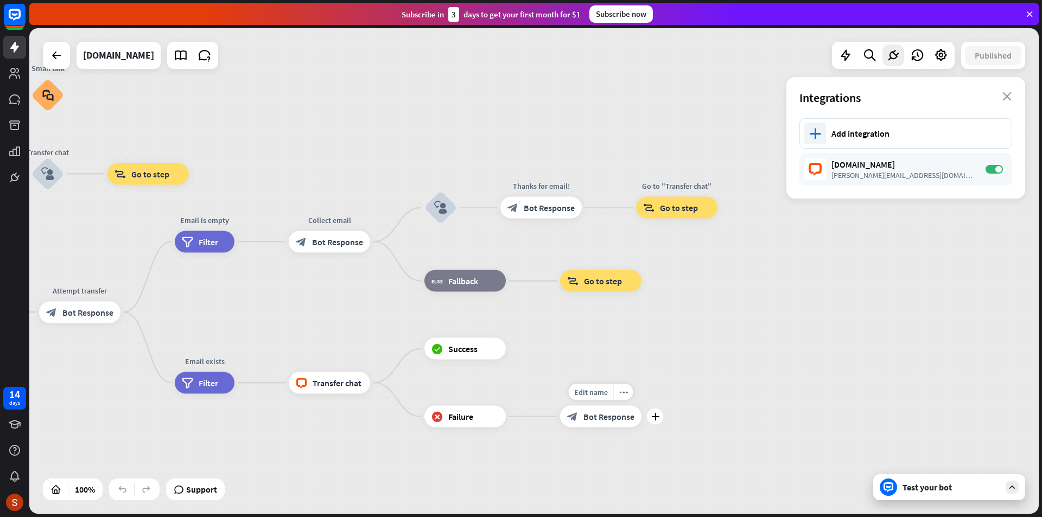
click at [607, 417] on span "Bot Response" at bounding box center [608, 416] width 51 height 11
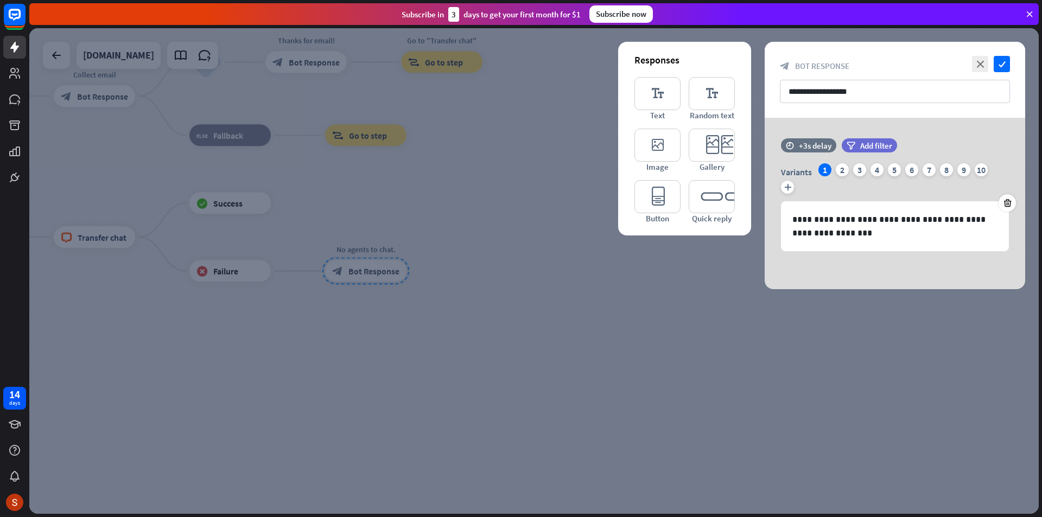
click at [502, 287] on div at bounding box center [534, 271] width 1010 height 486
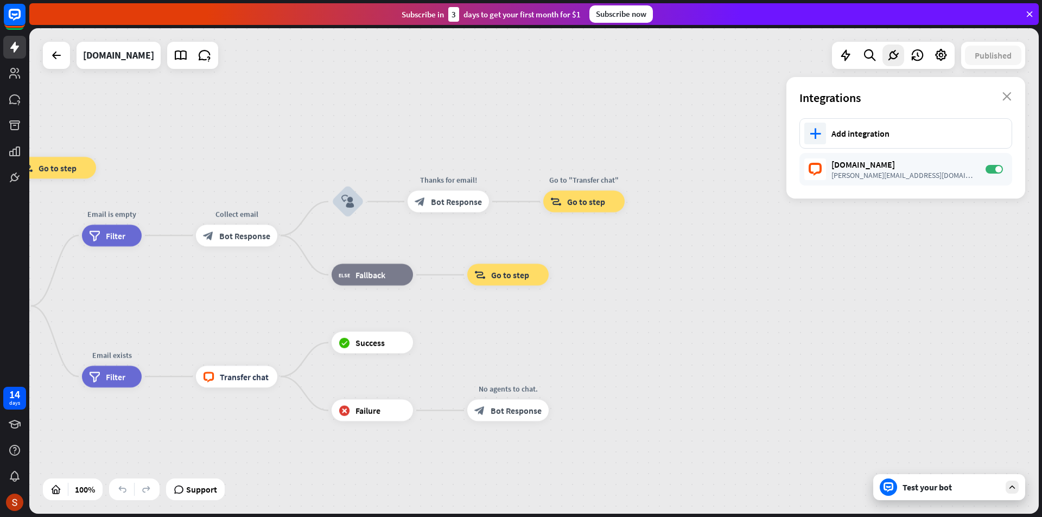
drag, startPoint x: 456, startPoint y: 229, endPoint x: 600, endPoint y: 366, distance: 199.3
click at [601, 369] on div "home_2 Start point Welcome message block_bot_response Bot Response Small talk b…" at bounding box center [172, 460] width 1010 height 486
click at [574, 213] on div "Edit name more_horiz Go to "Transfer chat" block_goto Go to step" at bounding box center [586, 203] width 81 height 22
click at [569, 200] on div "block_goto Go to step" at bounding box center [586, 203] width 81 height 22
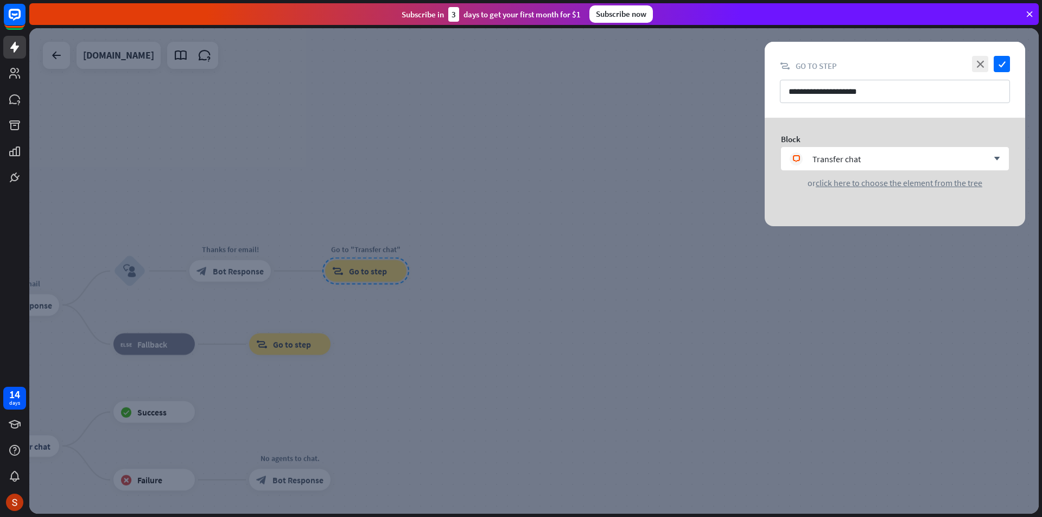
click at [498, 261] on div at bounding box center [534, 271] width 1010 height 486
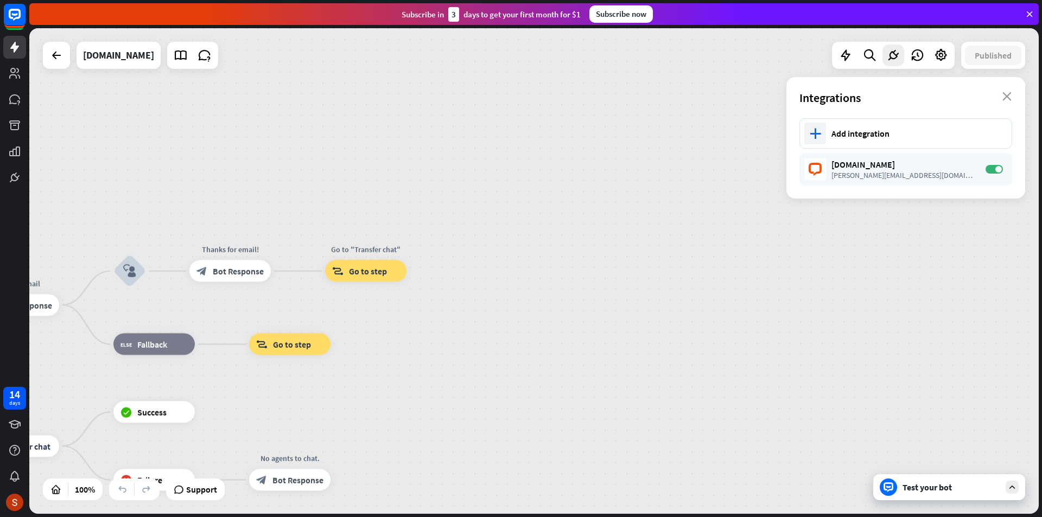
drag, startPoint x: 646, startPoint y: 278, endPoint x: 687, endPoint y: 269, distance: 41.7
click at [695, 270] on div "home_2 Start point Welcome message block_bot_response Bot Response Small talk b…" at bounding box center [534, 271] width 1010 height 486
drag, startPoint x: 458, startPoint y: 354, endPoint x: 701, endPoint y: 306, distance: 248.4
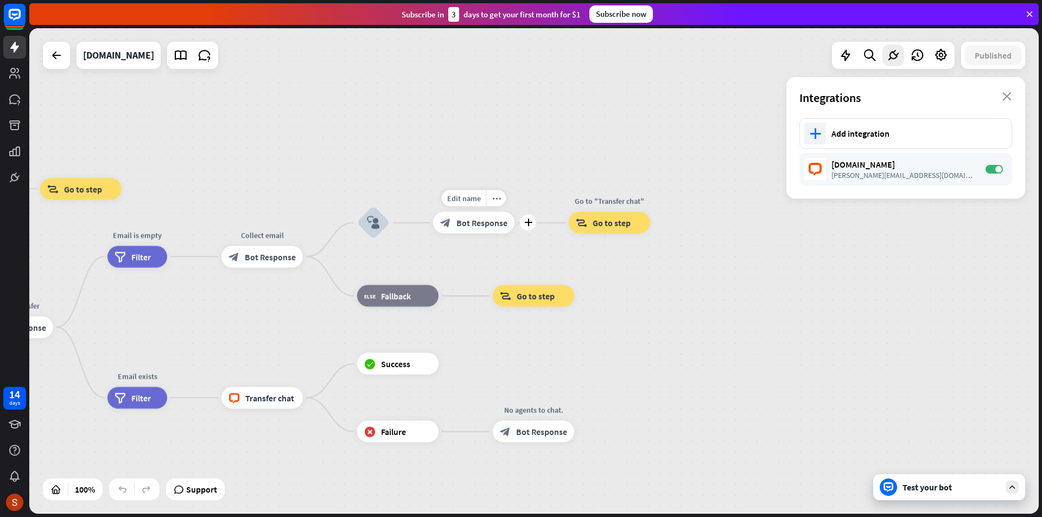
click at [480, 225] on span "Bot Response" at bounding box center [481, 223] width 51 height 11
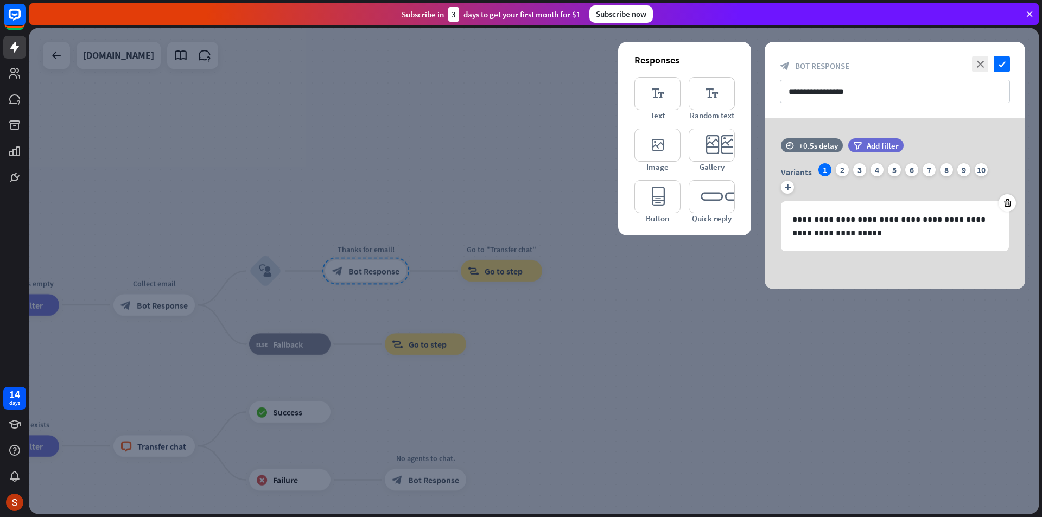
click at [388, 182] on div at bounding box center [534, 271] width 1010 height 486
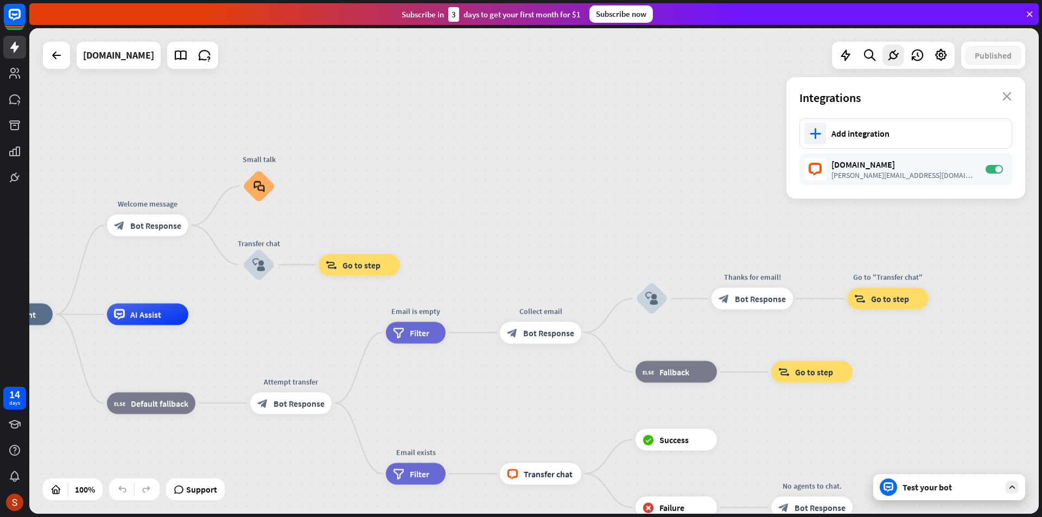
drag, startPoint x: 526, startPoint y: 221, endPoint x: 699, endPoint y: 234, distance: 173.1
click at [700, 234] on div "home_2 Start point Welcome message block_bot_response Bot Response Small talk b…" at bounding box center [534, 271] width 1010 height 486
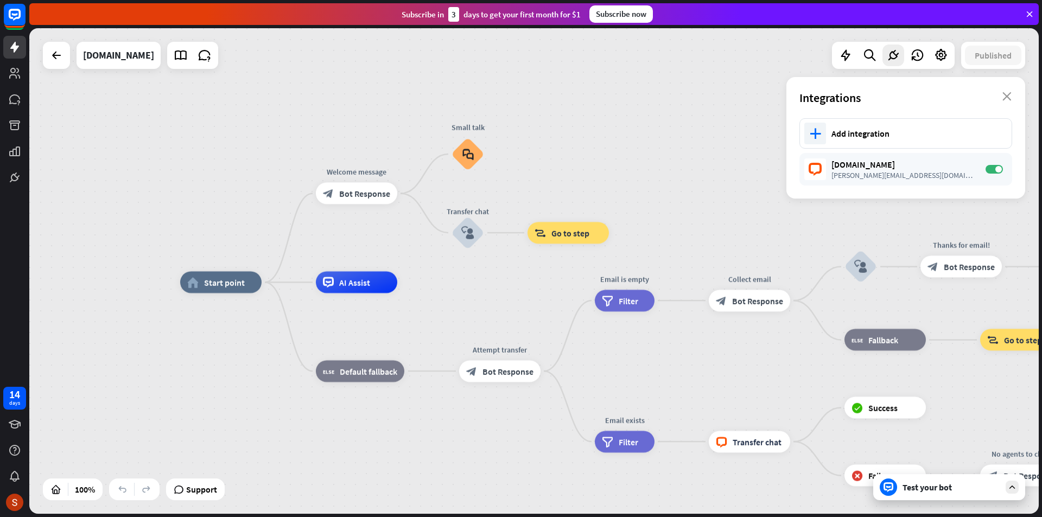
drag, startPoint x: 513, startPoint y: 207, endPoint x: 697, endPoint y: 179, distance: 185.5
click at [697, 179] on div "home_2 Start point Welcome message block_bot_response Bot Response Small talk b…" at bounding box center [534, 271] width 1010 height 486
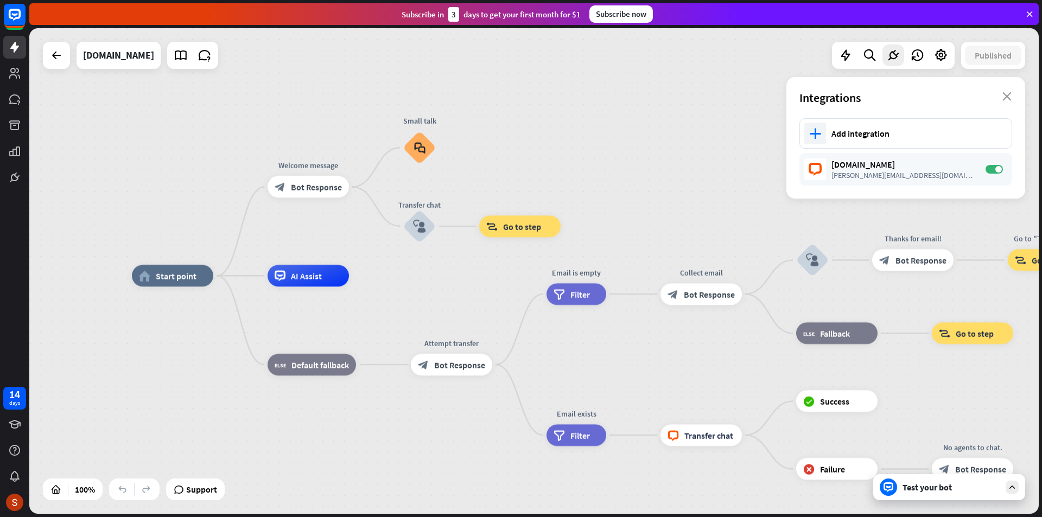
drag, startPoint x: 600, startPoint y: 186, endPoint x: 546, endPoint y: 180, distance: 54.1
click at [546, 180] on div "home_2 Start point Welcome message block_bot_response Bot Response Small talk b…" at bounding box center [534, 271] width 1010 height 486
click at [638, 195] on div "home_2 Start point Welcome message block_bot_response Bot Response Small talk b…" at bounding box center [534, 271] width 1010 height 486
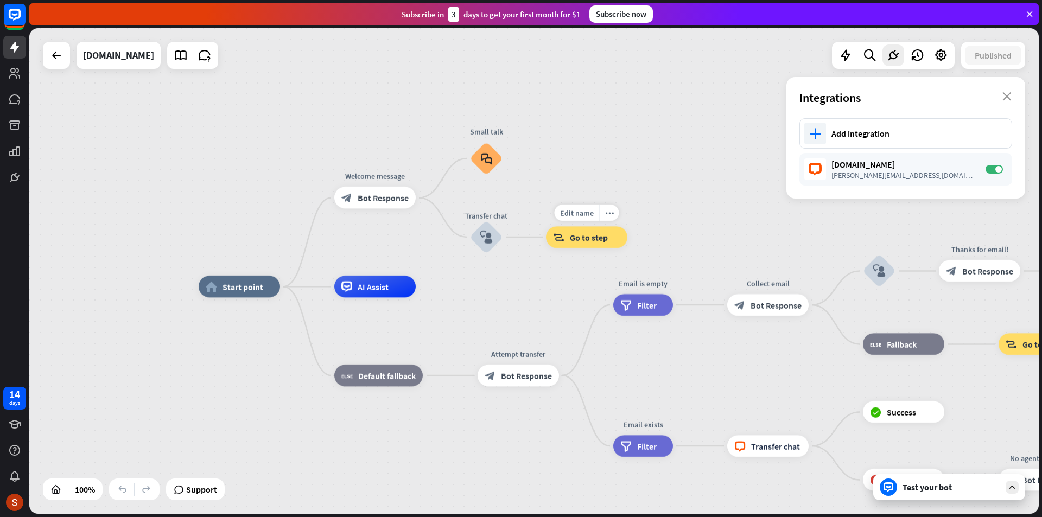
drag, startPoint x: 512, startPoint y: 212, endPoint x: 542, endPoint y: 280, distance: 73.4
click at [627, 233] on div "Edit name more_horiz block_goto Go to step" at bounding box center [586, 237] width 81 height 22
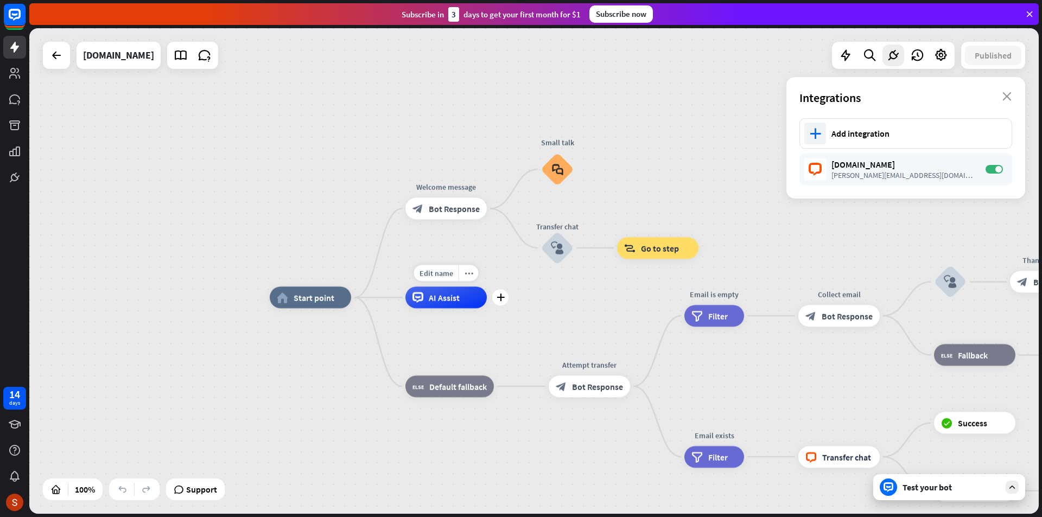
click at [430, 301] on span "AI Assist" at bounding box center [444, 297] width 31 height 11
drag, startPoint x: 472, startPoint y: 322, endPoint x: 482, endPoint y: 322, distance: 9.8
click at [482, 309] on div "Edit name more_horiz plus AI Assist" at bounding box center [446, 298] width 81 height 22
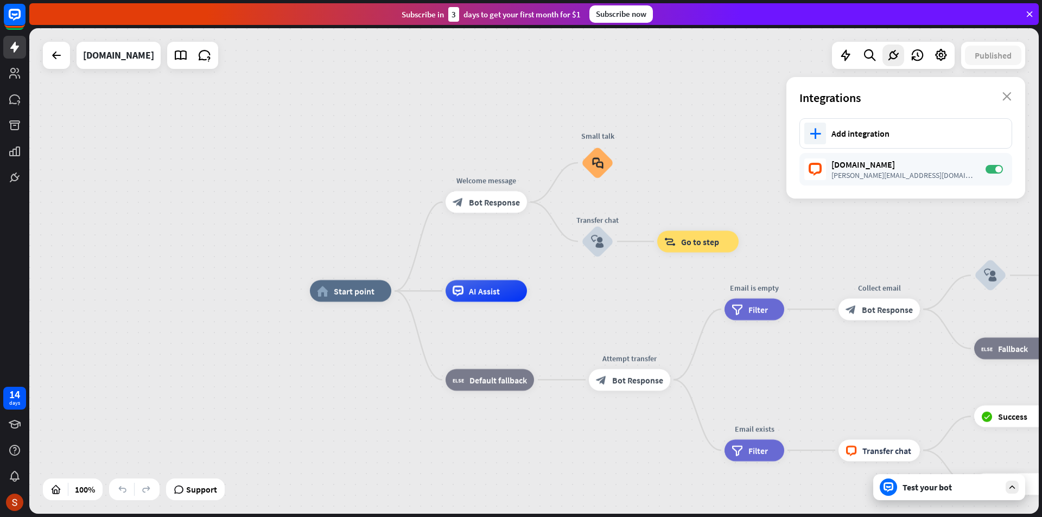
drag, startPoint x: 497, startPoint y: 328, endPoint x: 606, endPoint y: 307, distance: 111.1
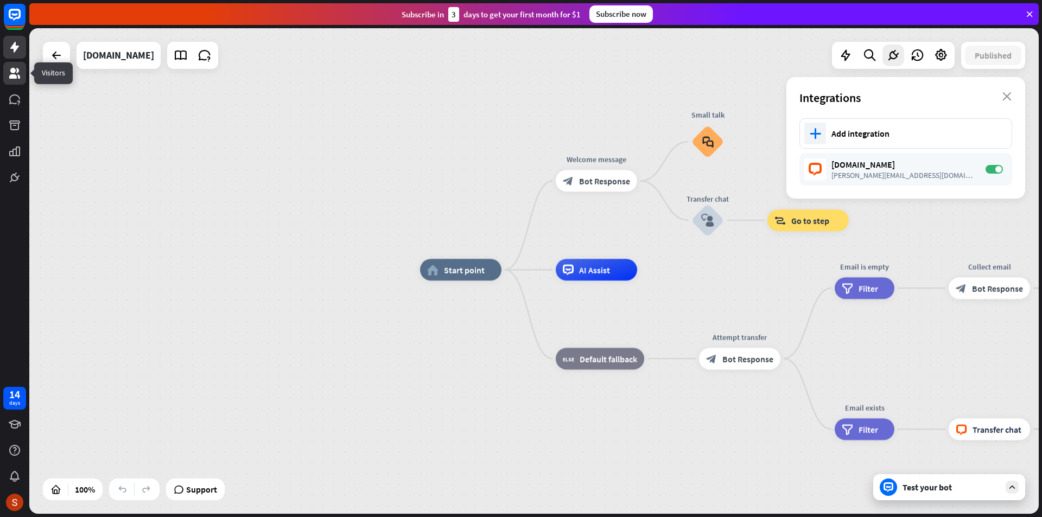
click at [11, 68] on icon at bounding box center [14, 73] width 13 height 13
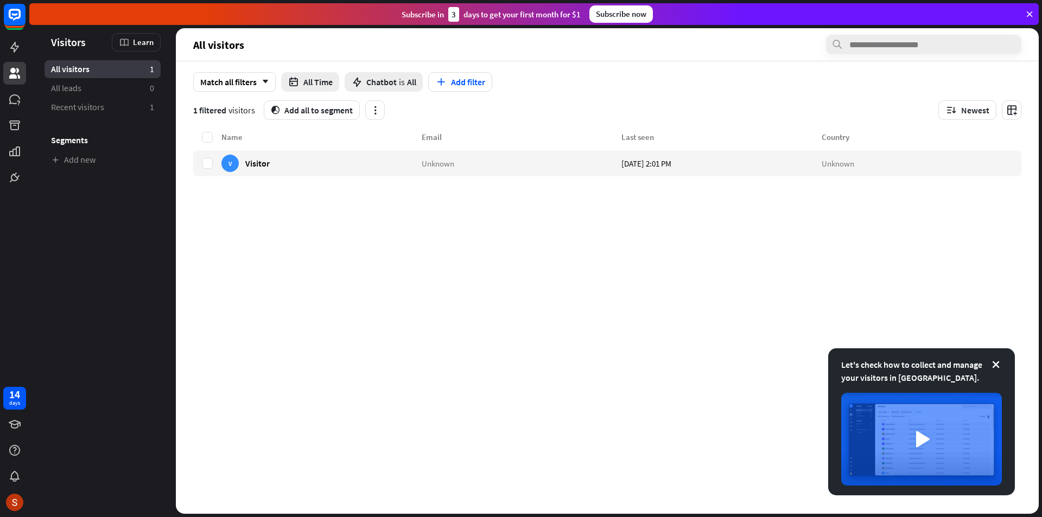
click at [302, 341] on div "Name Email Last seen Country V Visitor Unknown [DATE] 2:01 PM Unknown" at bounding box center [607, 322] width 828 height 383
click at [14, 99] on icon at bounding box center [14, 99] width 11 height 10
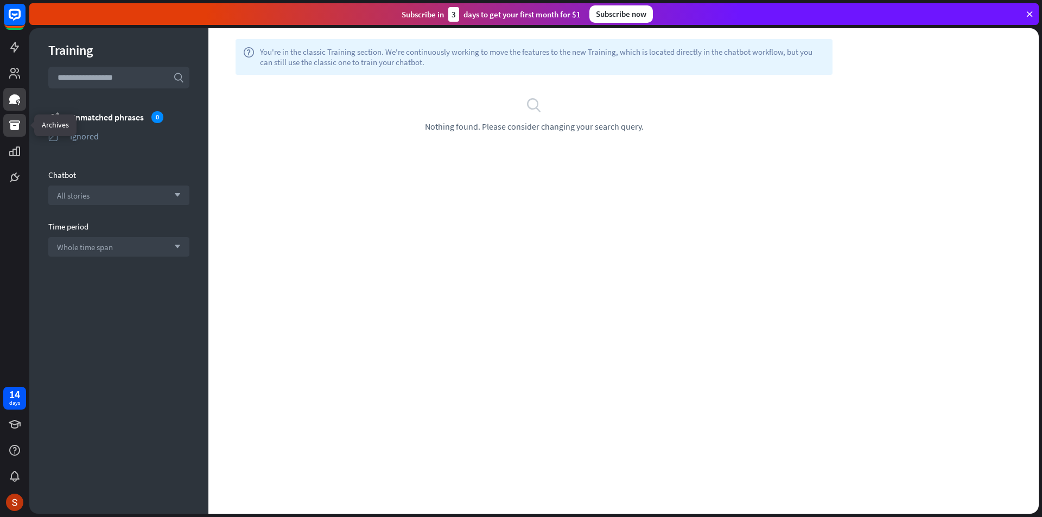
click at [13, 124] on icon at bounding box center [14, 125] width 11 height 10
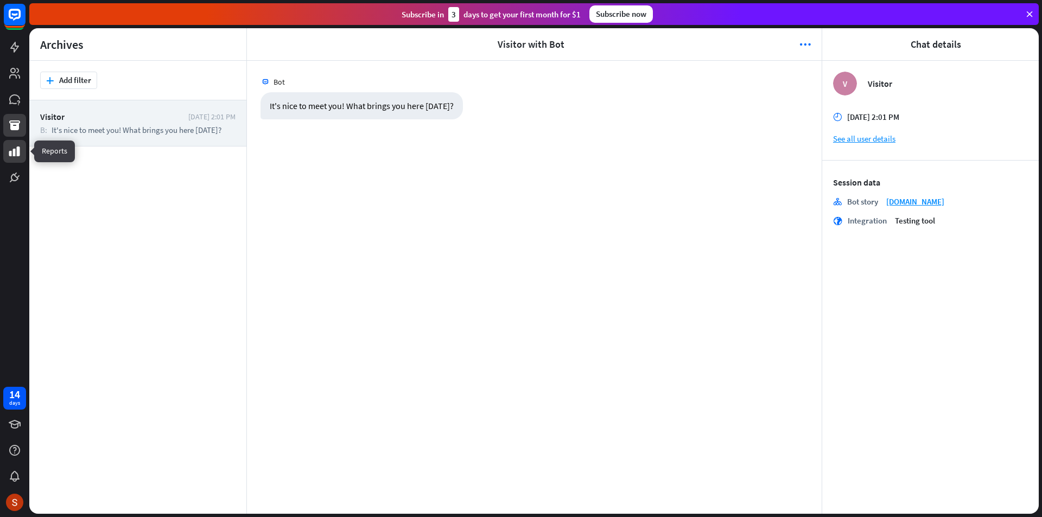
click at [15, 146] on icon at bounding box center [14, 151] width 13 height 13
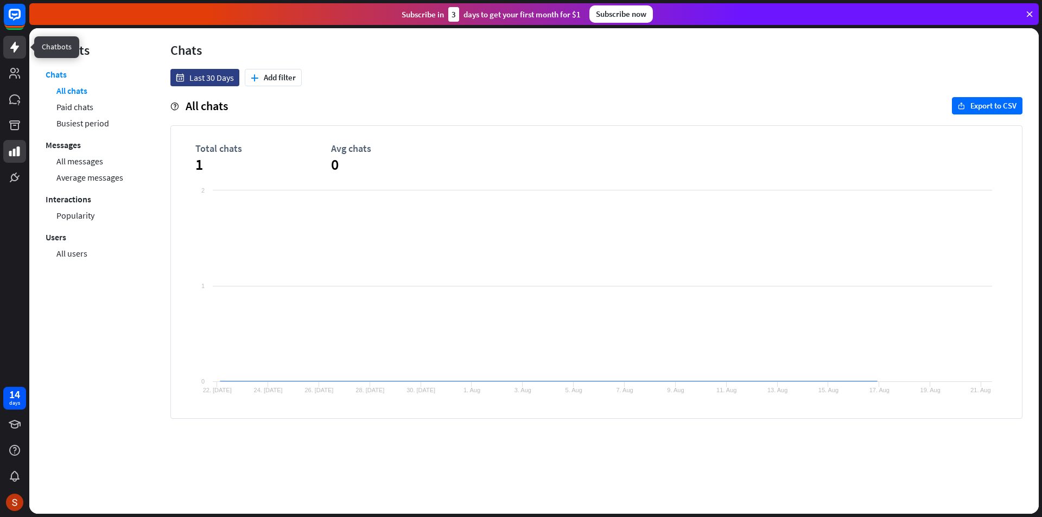
click at [18, 50] on icon at bounding box center [14, 47] width 13 height 13
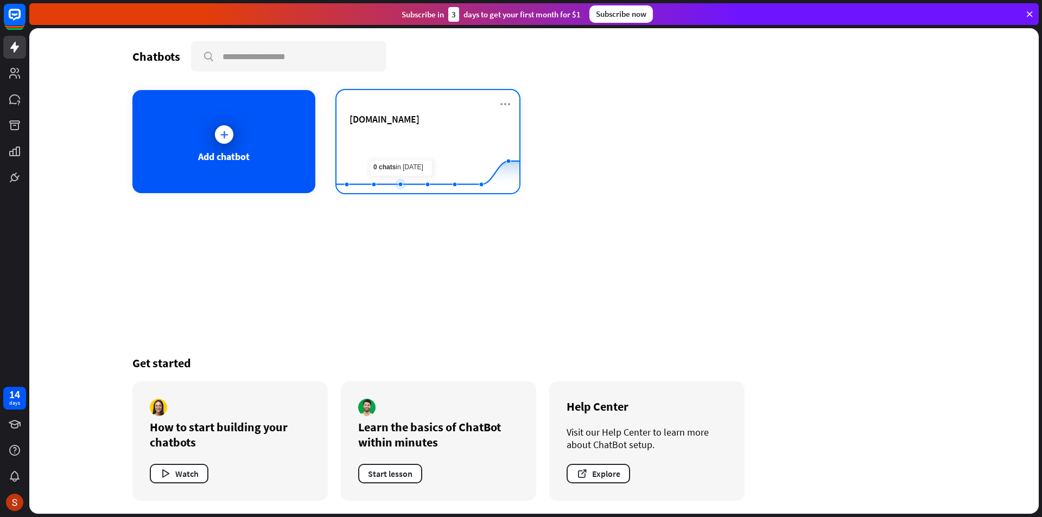
click at [394, 164] on rect at bounding box center [428, 166] width 183 height 68
